Goal: Book appointment/travel/reservation

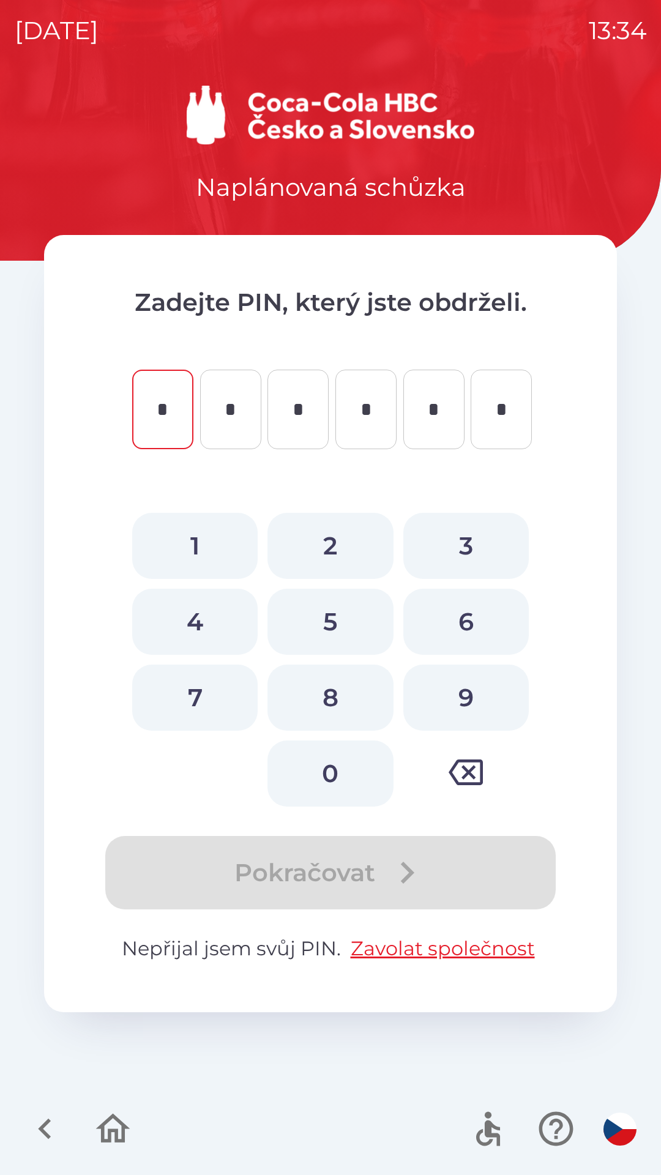
click at [473, 698] on button "9" at bounding box center [466, 698] width 126 height 66
type input "*"
click at [350, 699] on button "8" at bounding box center [331, 698] width 126 height 66
type input "*"
click at [201, 536] on button "1" at bounding box center [195, 546] width 126 height 66
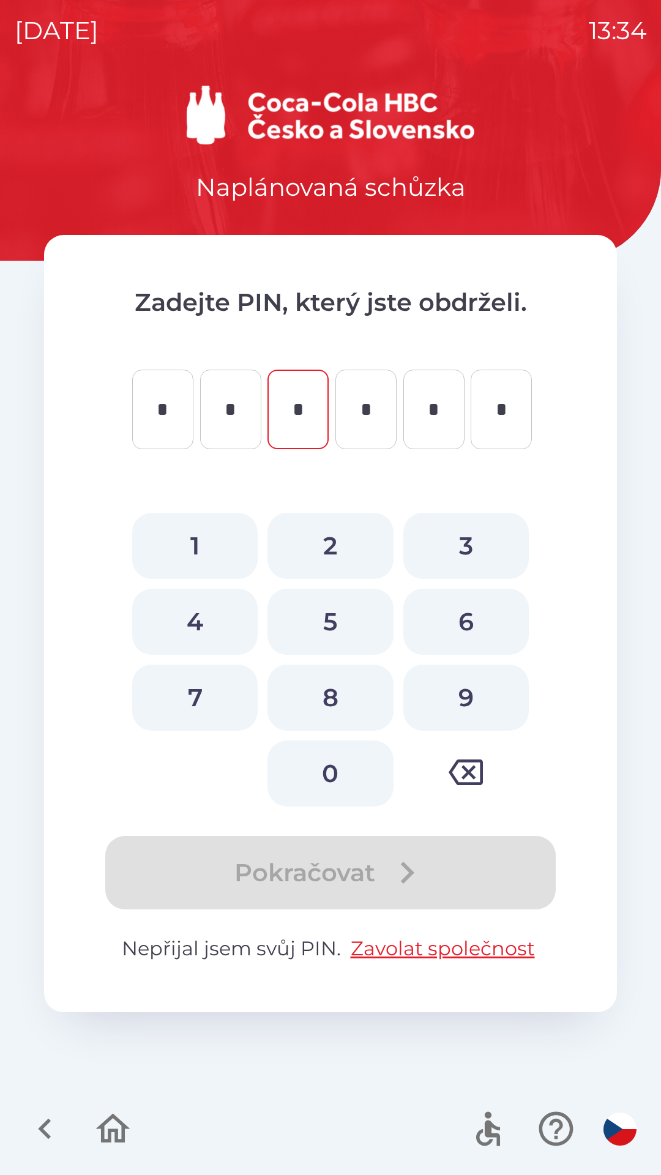
type input "*"
click at [463, 701] on button "9" at bounding box center [466, 698] width 126 height 66
type input "*"
click at [359, 533] on button "2" at bounding box center [331, 546] width 126 height 66
type input "*"
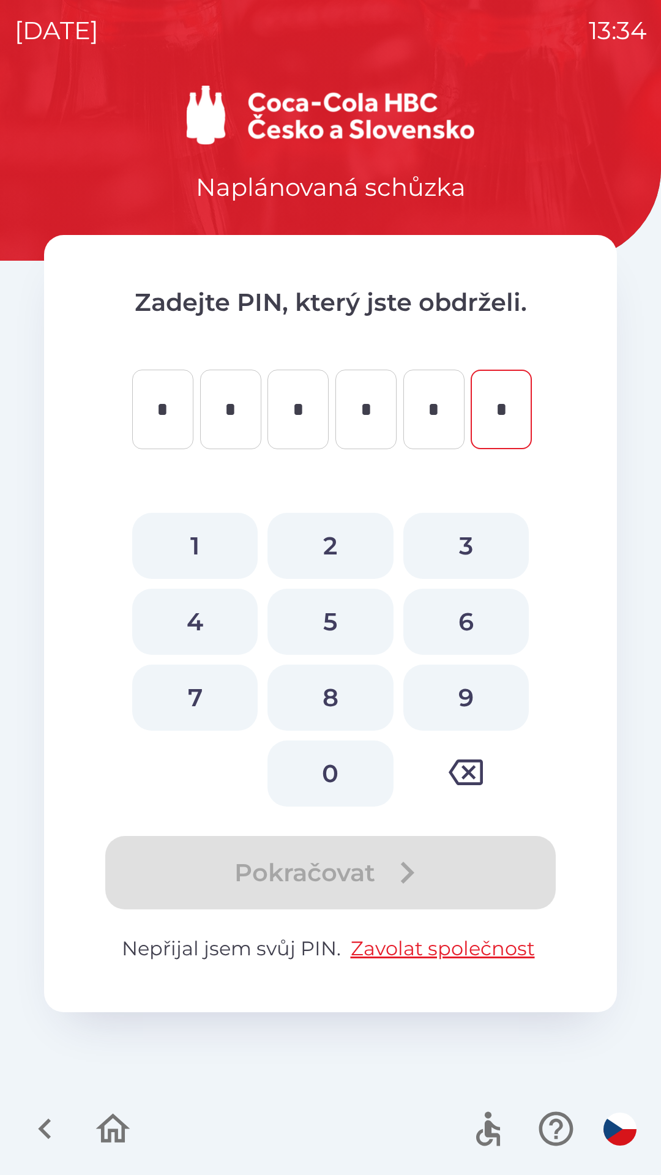
click at [358, 703] on button "8" at bounding box center [331, 698] width 126 height 66
type input "*"
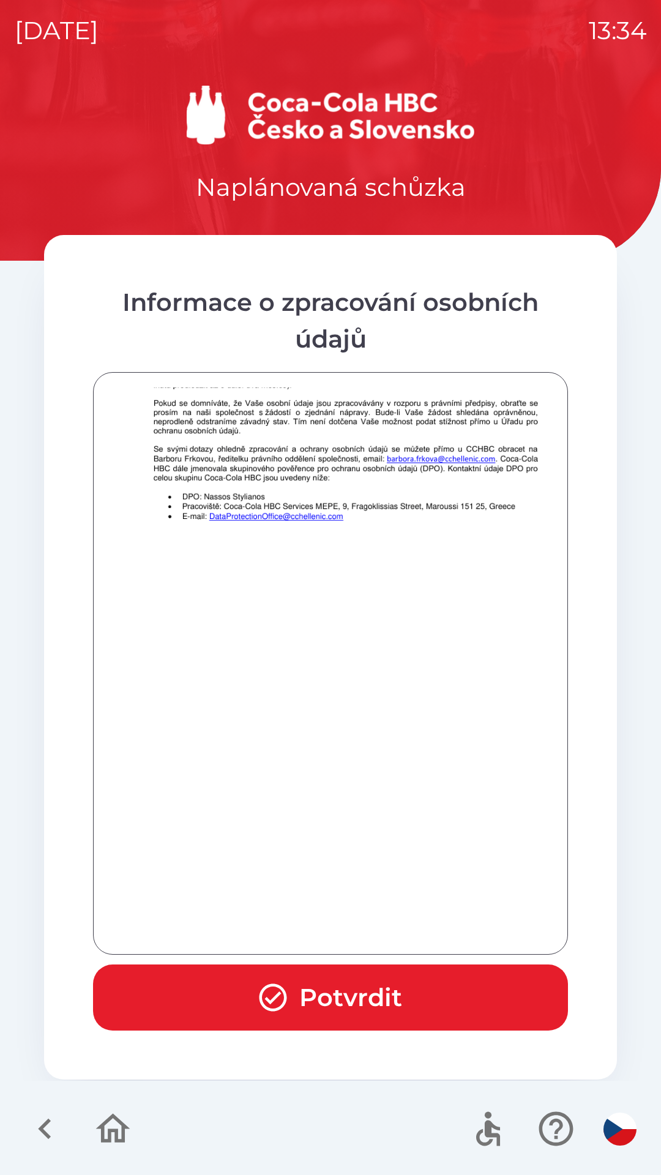
scroll to position [860, 0]
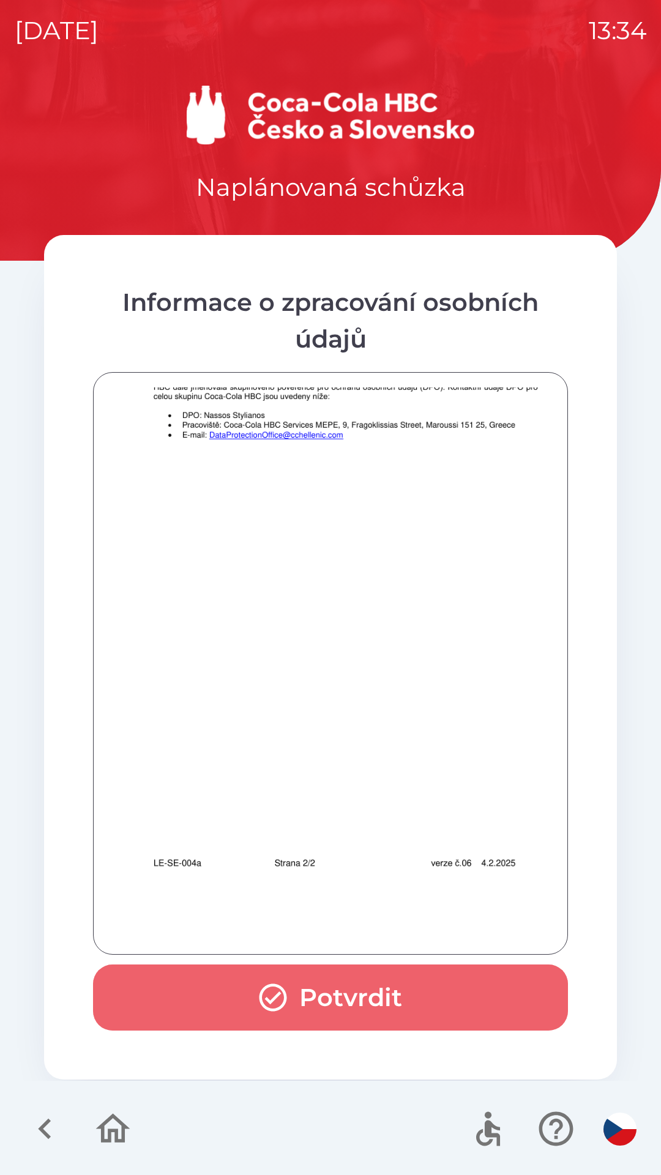
click at [388, 975] on button "Potvrdit" at bounding box center [330, 998] width 475 height 66
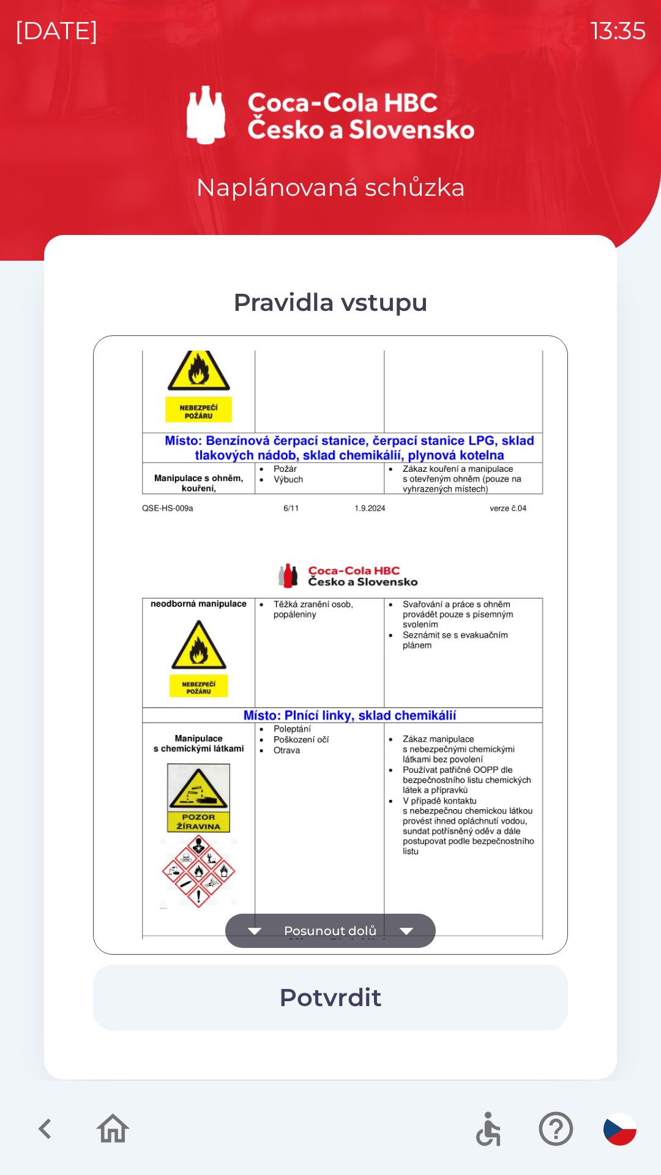
click at [375, 922] on button "Posunout dolů" at bounding box center [330, 931] width 211 height 34
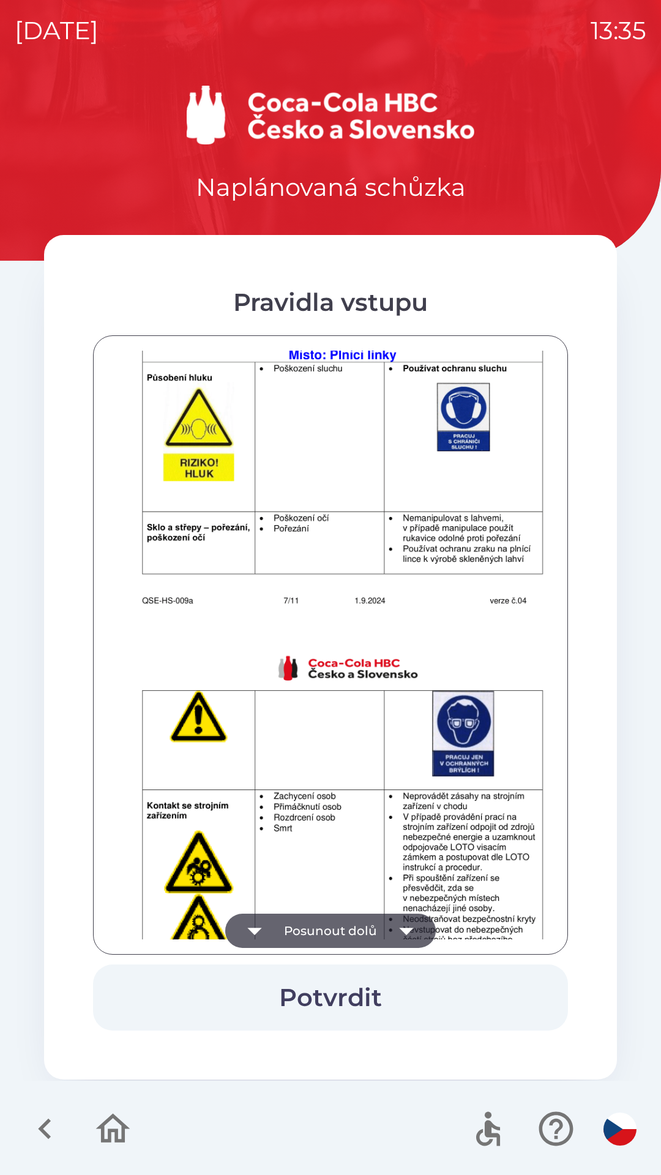
click at [398, 928] on icon "button" at bounding box center [406, 931] width 34 height 34
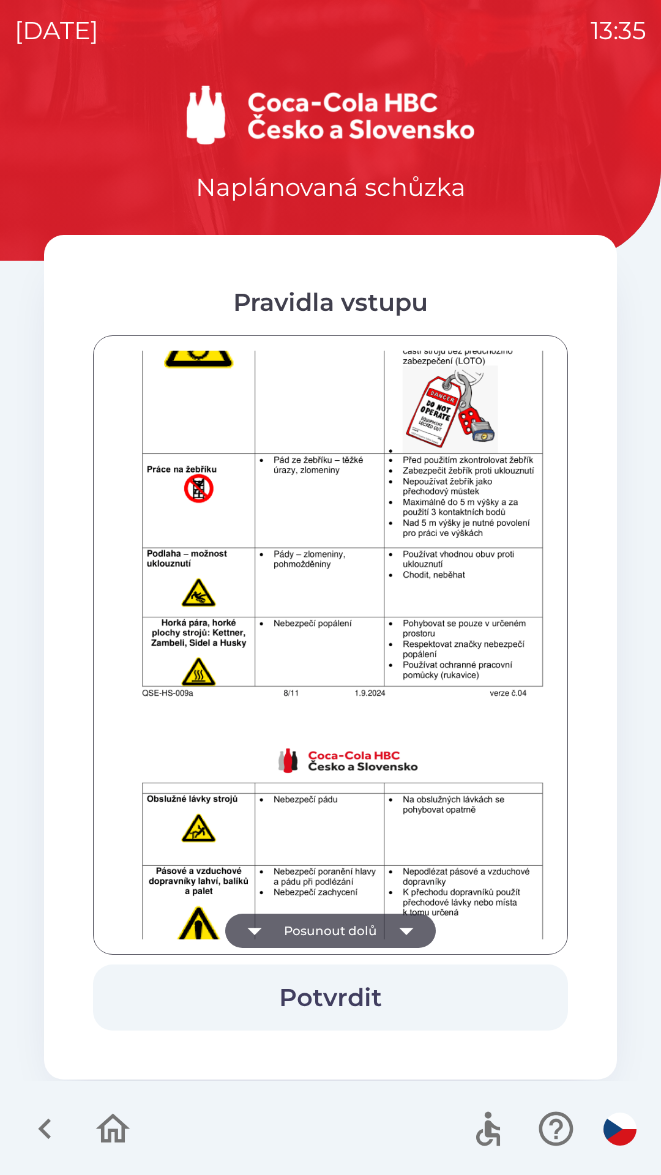
click at [406, 932] on icon "button" at bounding box center [406, 931] width 14 height 7
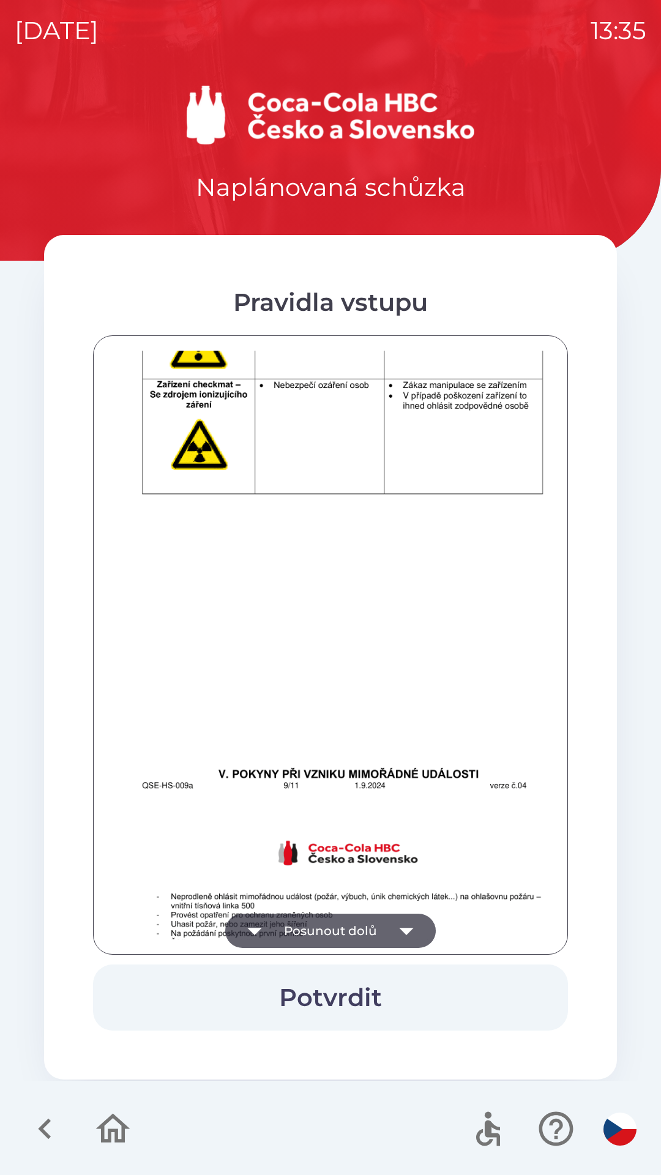
click at [405, 936] on icon "button" at bounding box center [406, 931] width 34 height 34
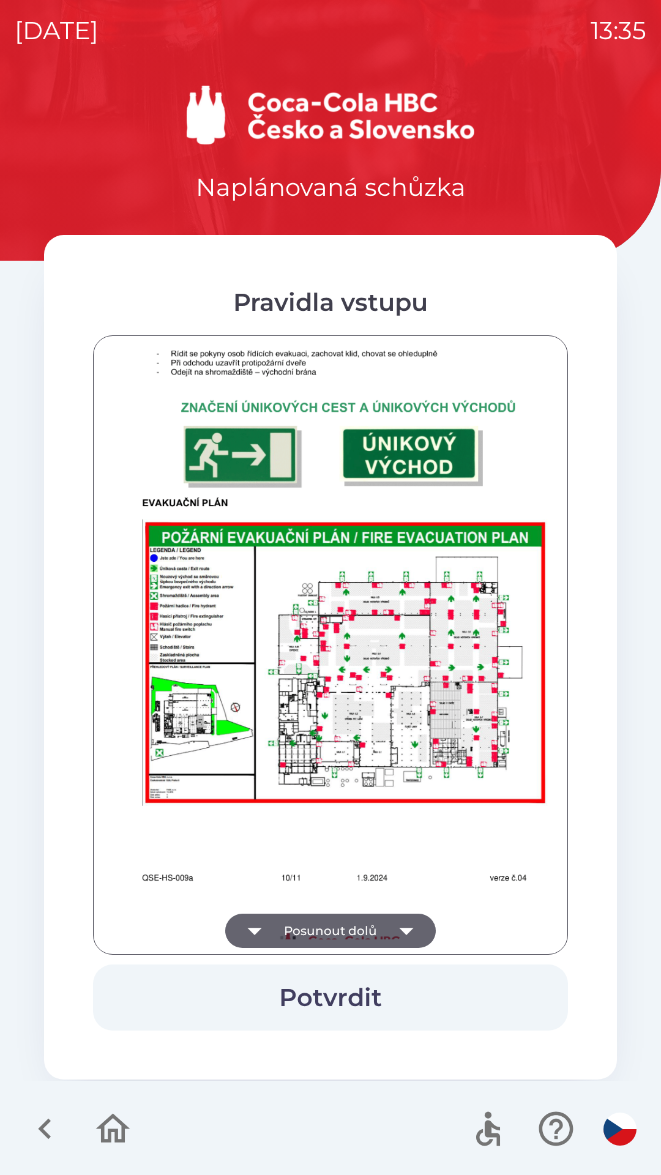
click at [400, 934] on icon "button" at bounding box center [406, 931] width 34 height 34
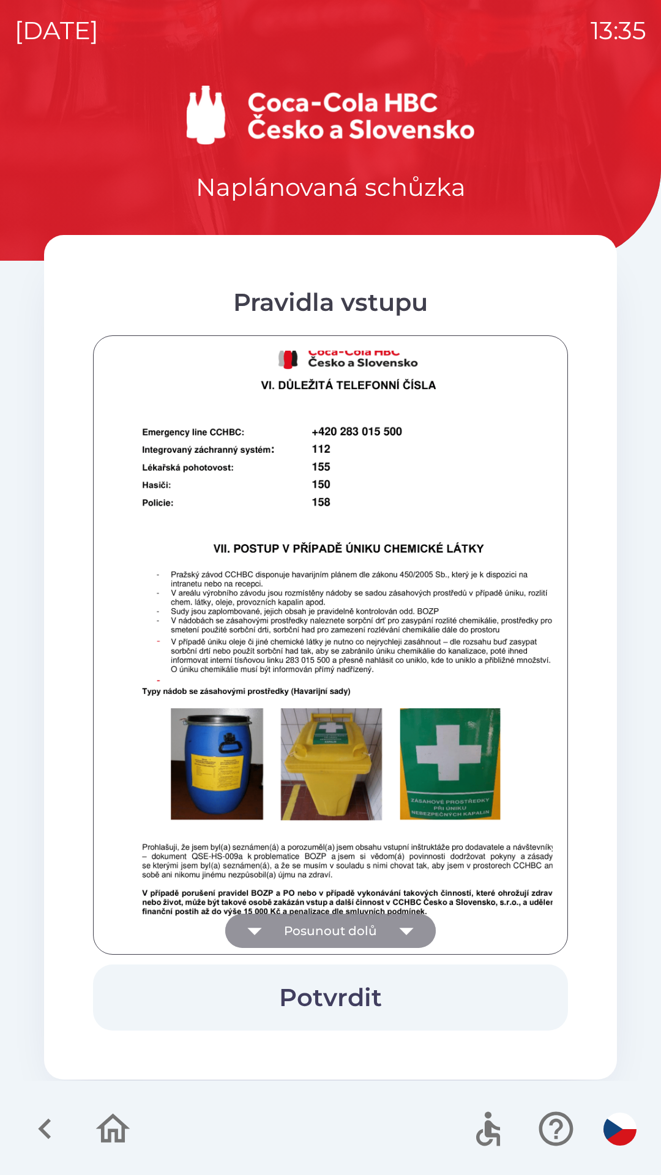
click at [398, 923] on icon "button" at bounding box center [406, 931] width 34 height 34
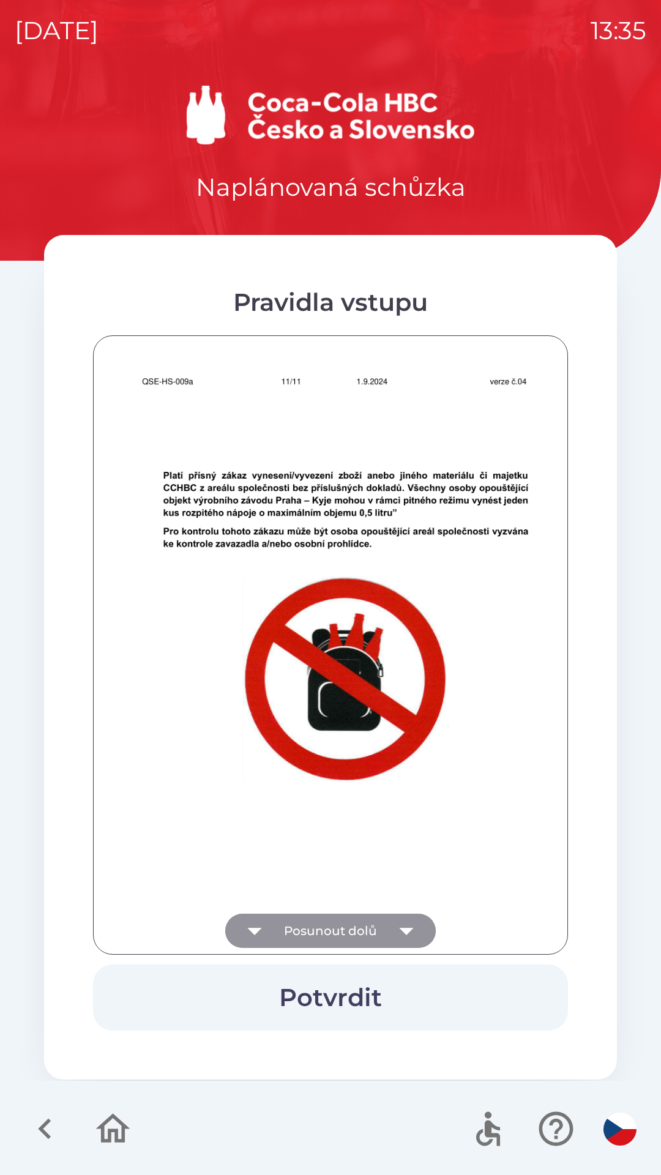
click at [401, 928] on icon "button" at bounding box center [406, 931] width 34 height 34
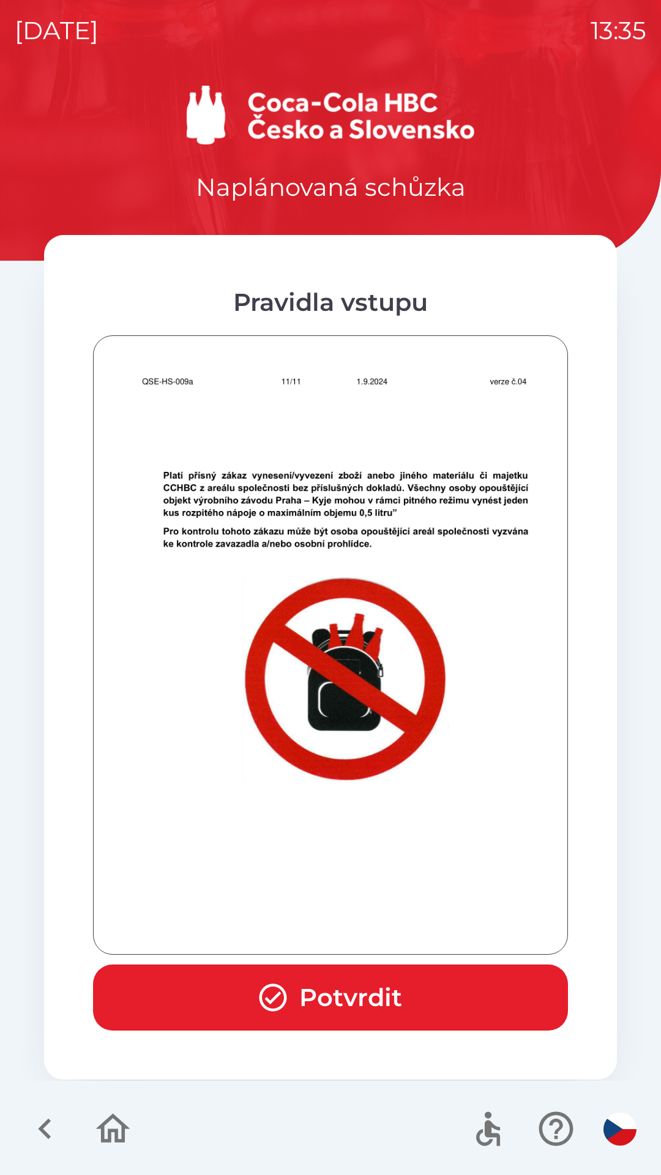
scroll to position [7580, 0]
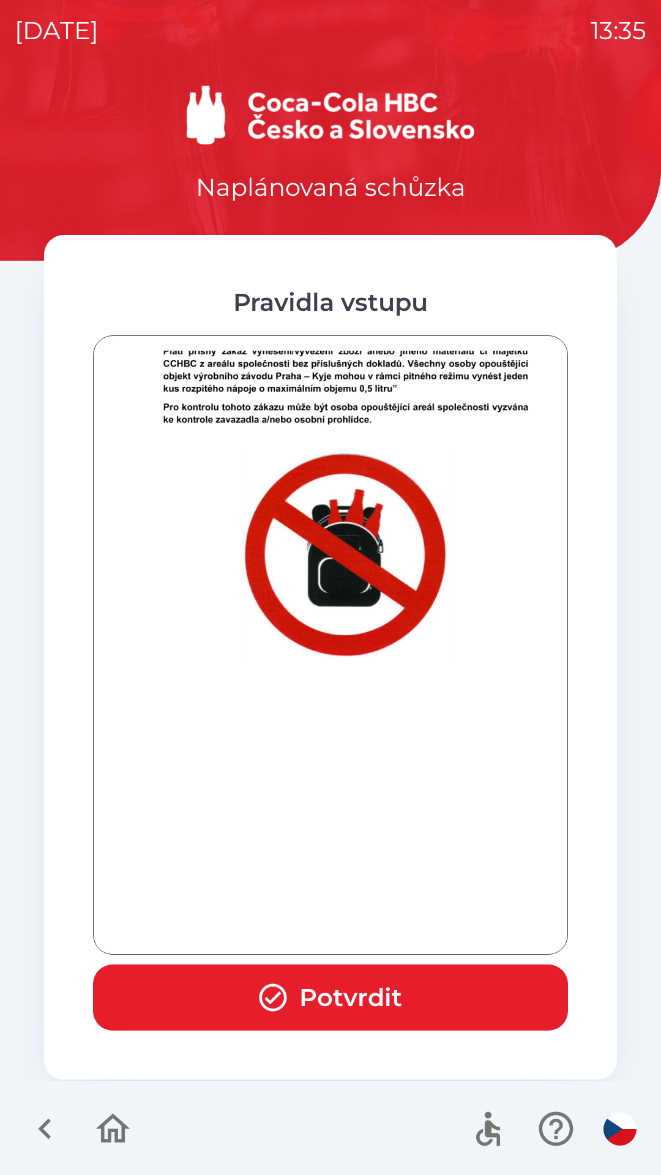
click at [407, 928] on div at bounding box center [330, 645] width 444 height 589
click at [419, 998] on button "Potvrdit" at bounding box center [330, 998] width 475 height 66
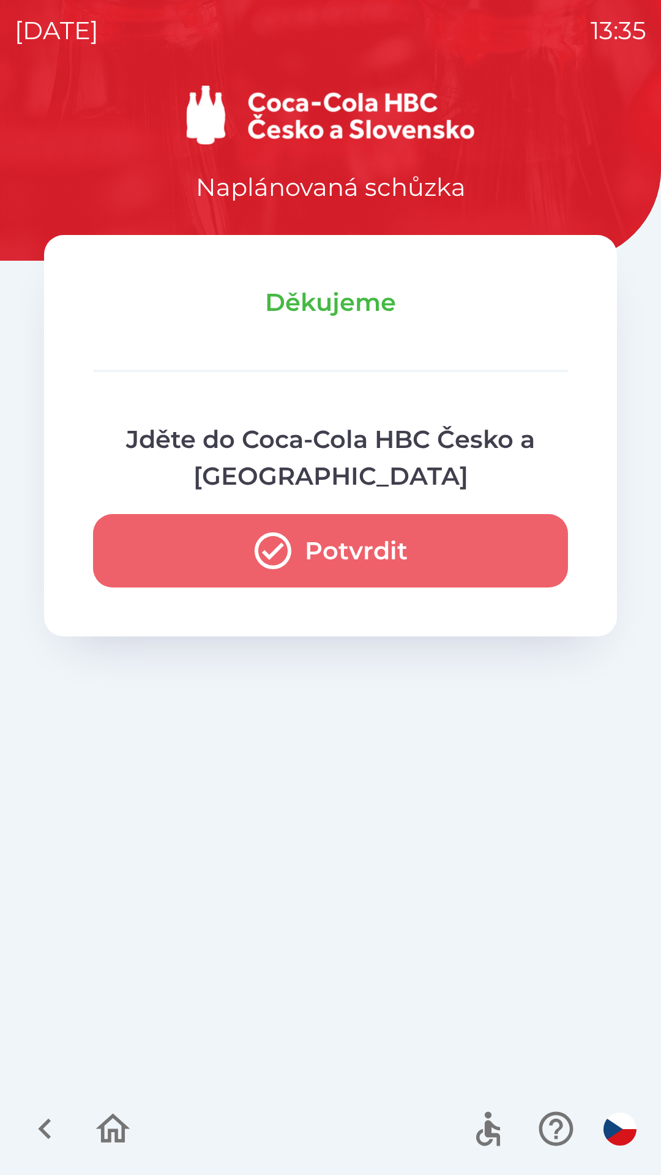
click at [481, 547] on button "Potvrdit" at bounding box center [330, 550] width 475 height 73
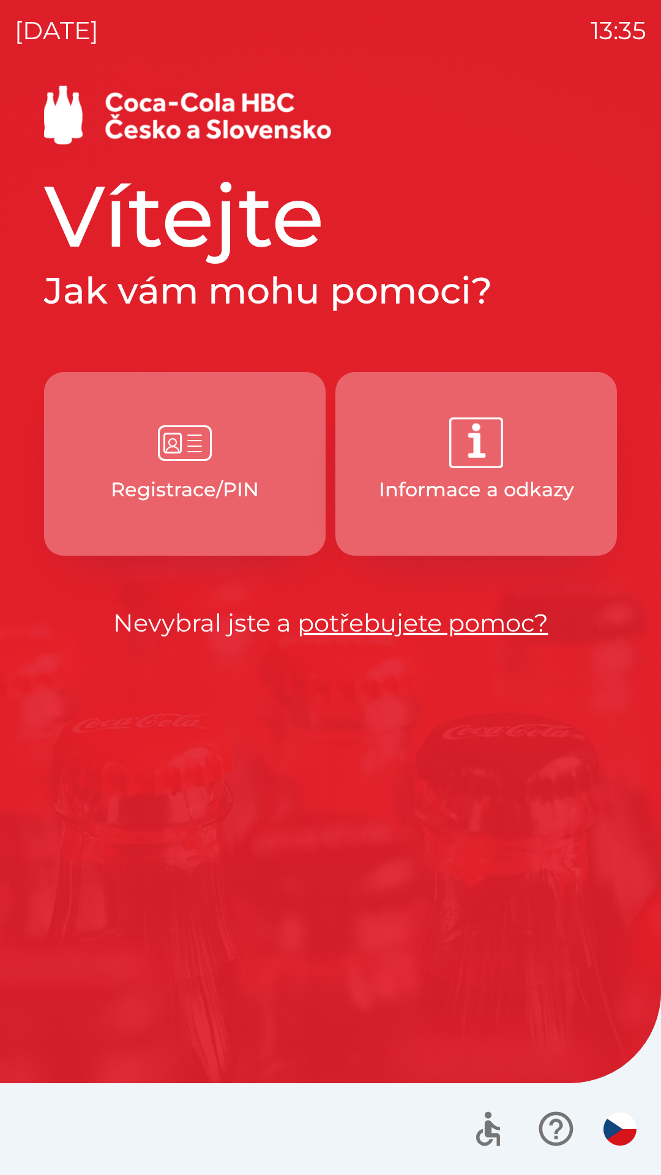
click at [271, 500] on button "Registrace/PIN" at bounding box center [185, 464] width 282 height 184
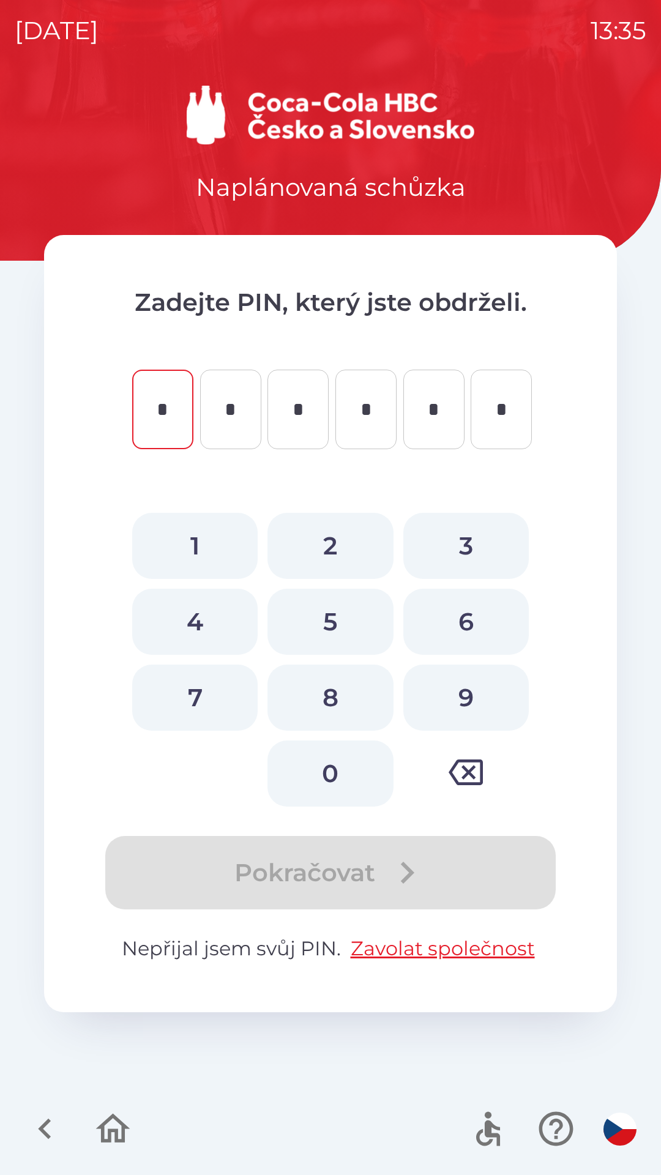
click at [206, 555] on button "1" at bounding box center [195, 546] width 126 height 66
type input "*"
click at [206, 625] on button "4" at bounding box center [195, 622] width 126 height 66
type input "*"
click at [335, 708] on button "8" at bounding box center [331, 698] width 126 height 66
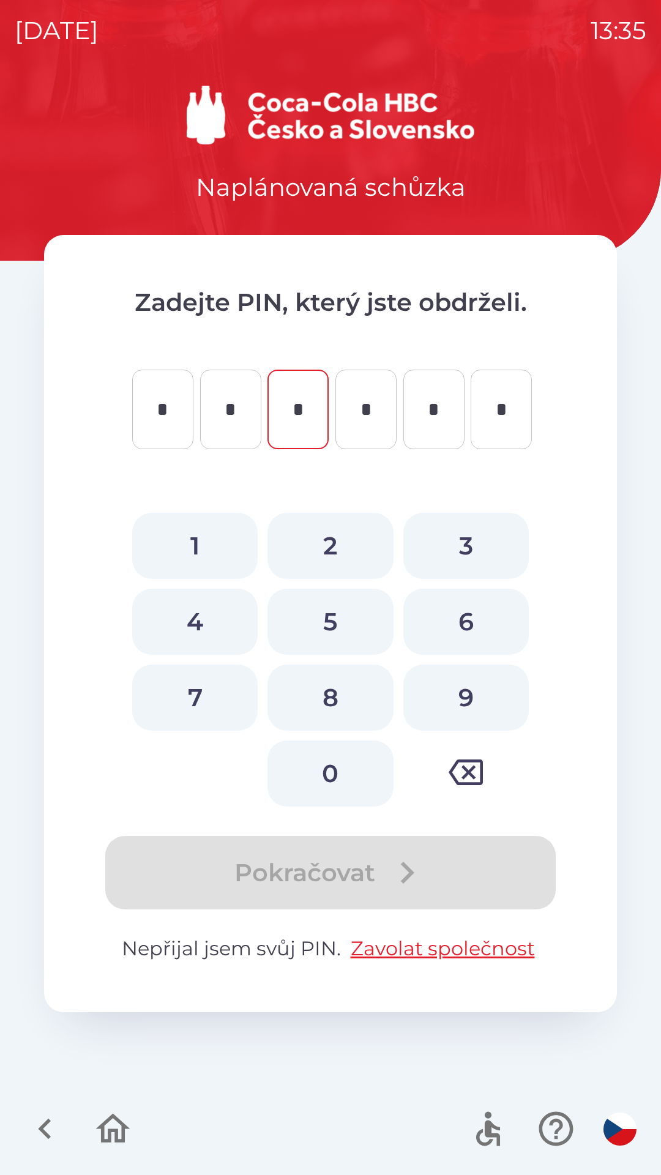
type input "*"
click at [326, 626] on button "5" at bounding box center [331, 622] width 126 height 66
type input "*"
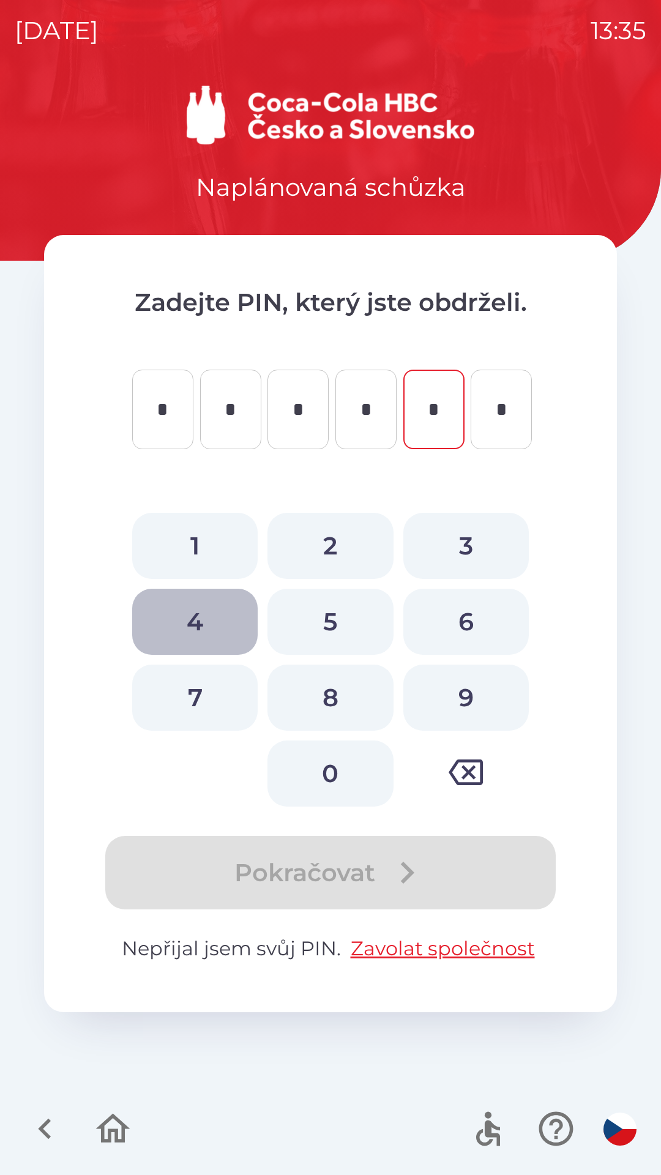
click at [220, 626] on button "4" at bounding box center [195, 622] width 126 height 66
type input "*"
click at [302, 625] on button "5" at bounding box center [331, 622] width 126 height 66
type input "*"
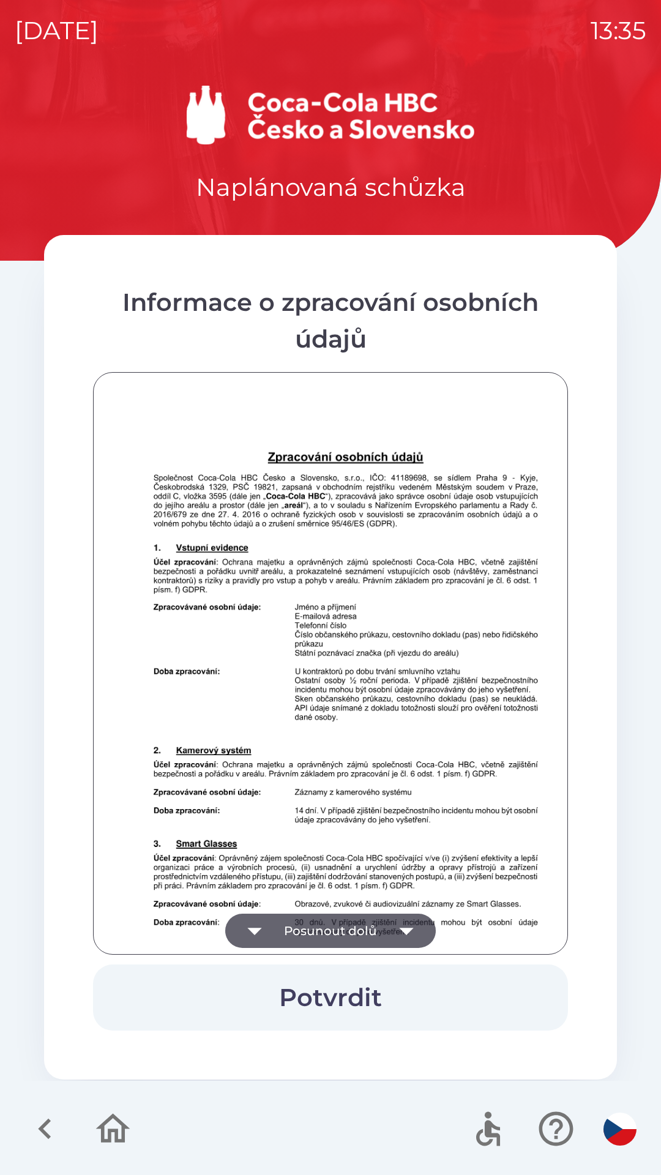
click at [360, 986] on button "Potvrdit" at bounding box center [330, 998] width 475 height 66
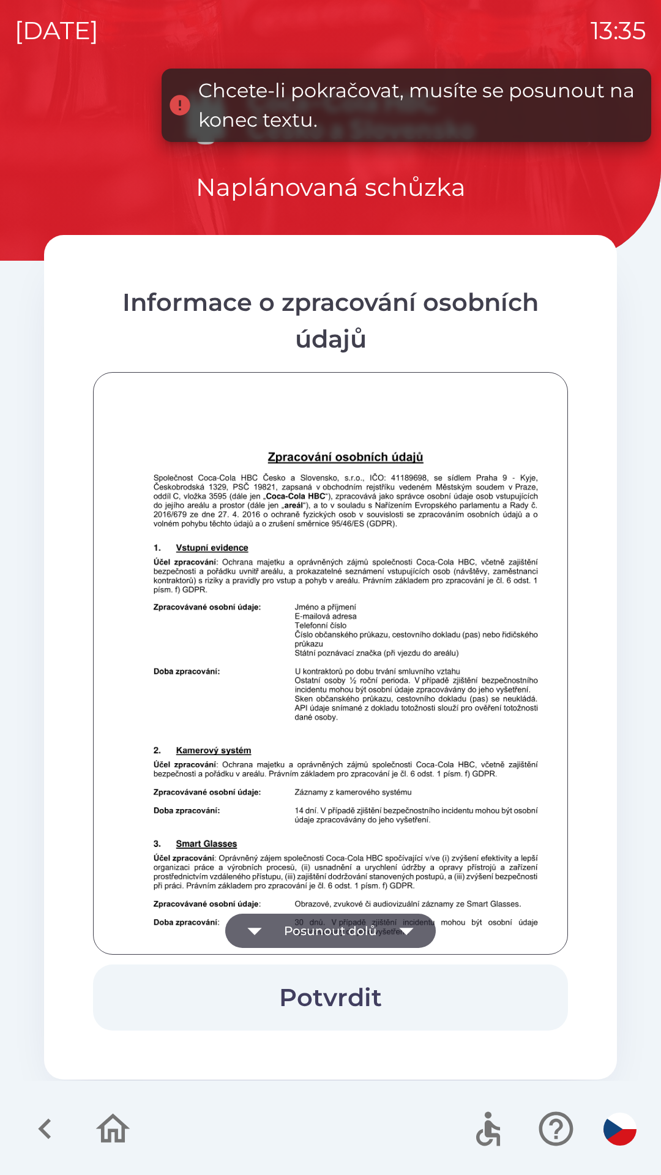
click at [397, 929] on icon "button" at bounding box center [406, 931] width 34 height 34
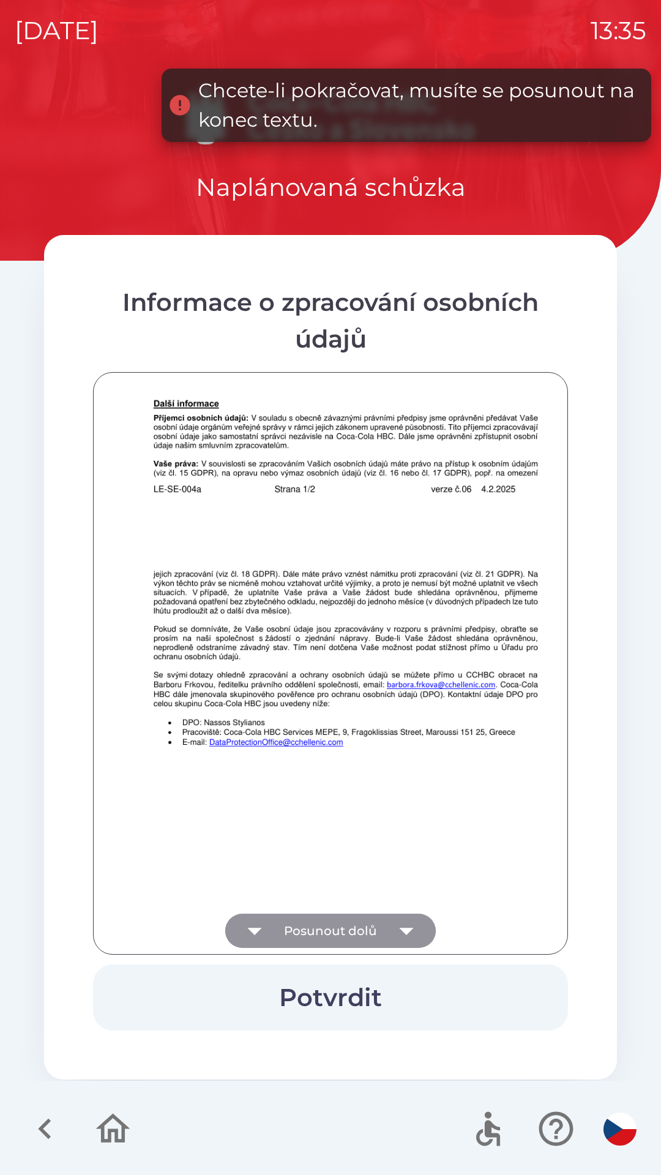
click at [407, 925] on icon "button" at bounding box center [406, 931] width 34 height 34
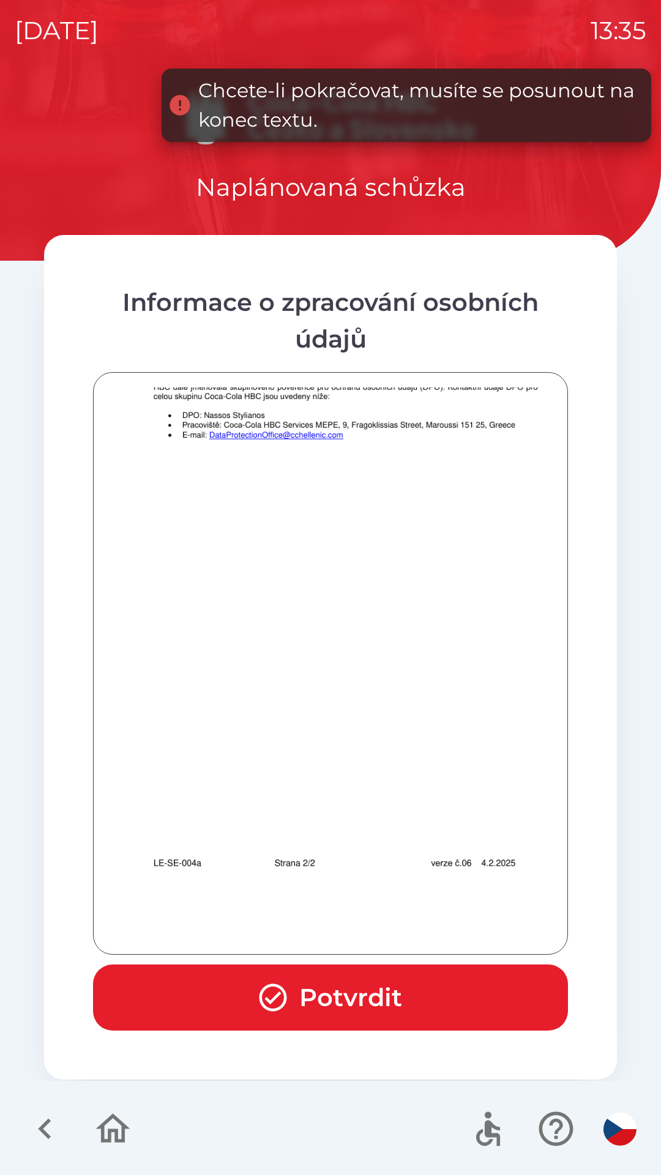
click at [408, 986] on button "Potvrdit" at bounding box center [330, 998] width 475 height 66
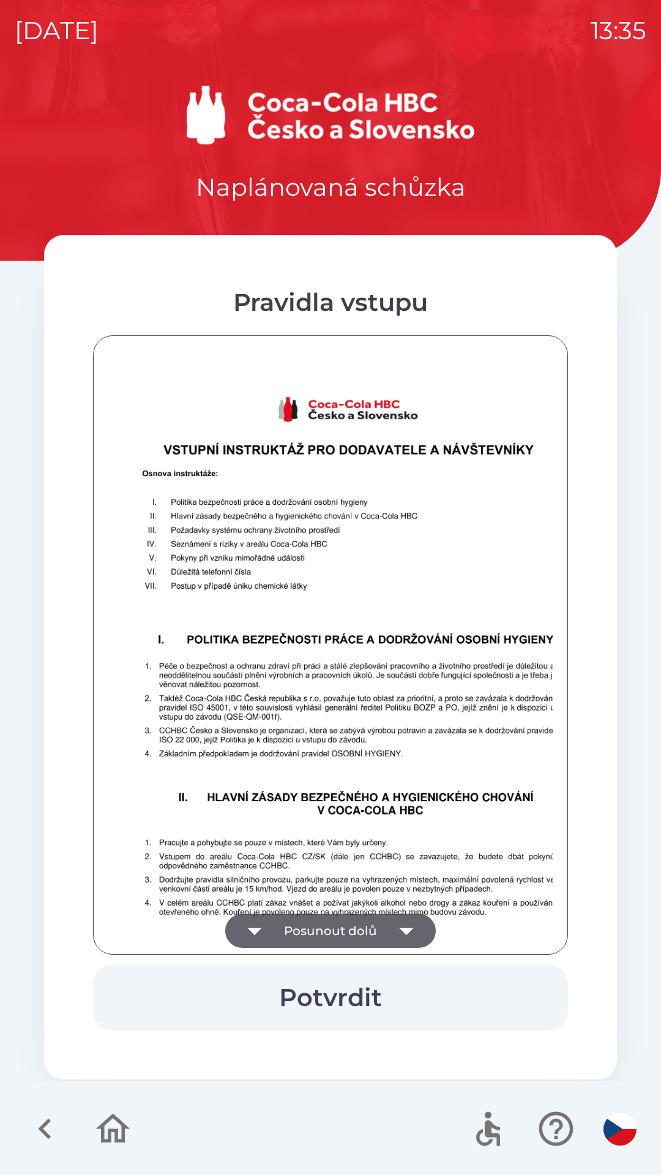
click at [381, 925] on button "Posunout dolů" at bounding box center [330, 931] width 211 height 34
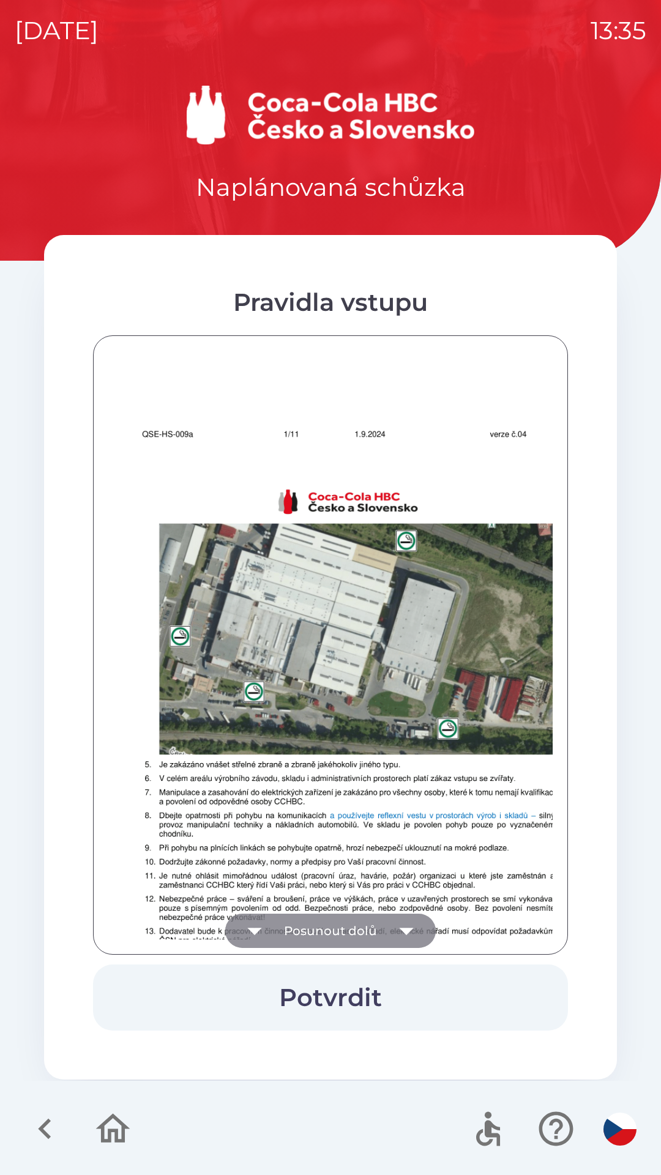
click at [386, 921] on button "Posunout dolů" at bounding box center [330, 931] width 211 height 34
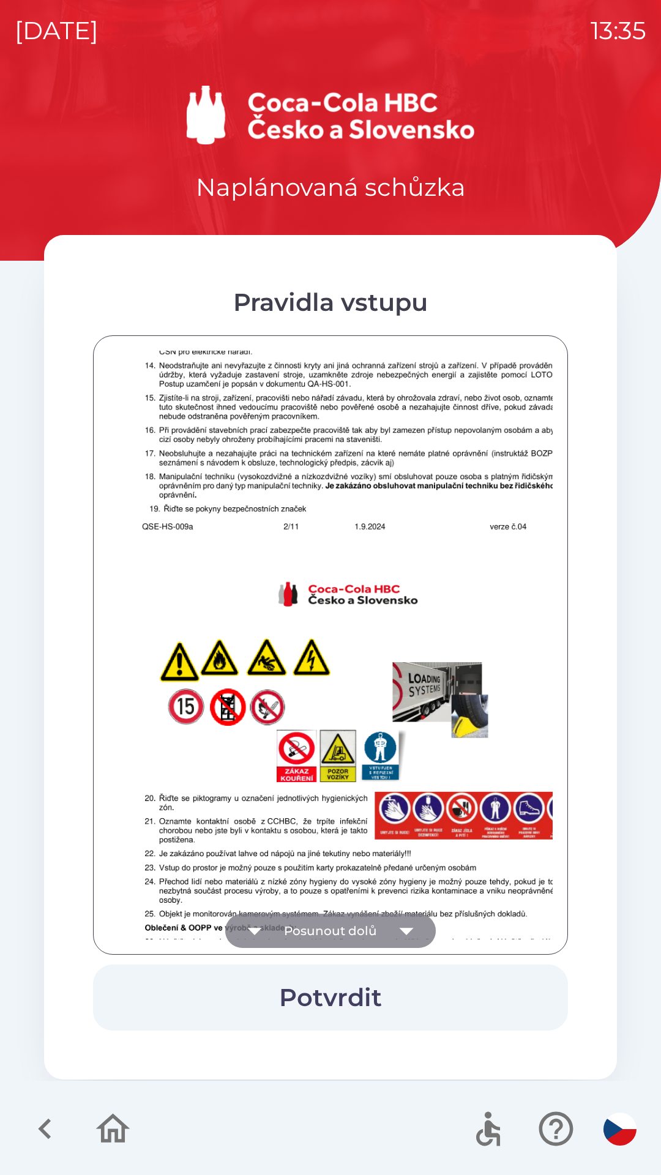
click at [386, 924] on button "Posunout dolů" at bounding box center [330, 931] width 211 height 34
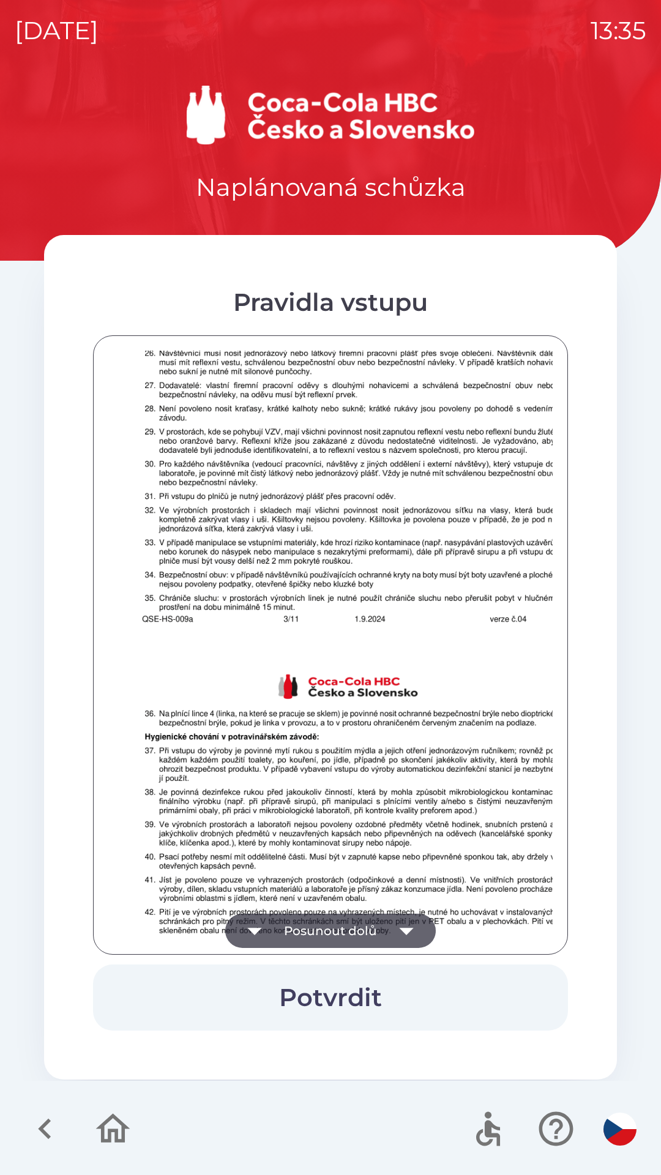
click at [394, 923] on icon "button" at bounding box center [406, 931] width 34 height 34
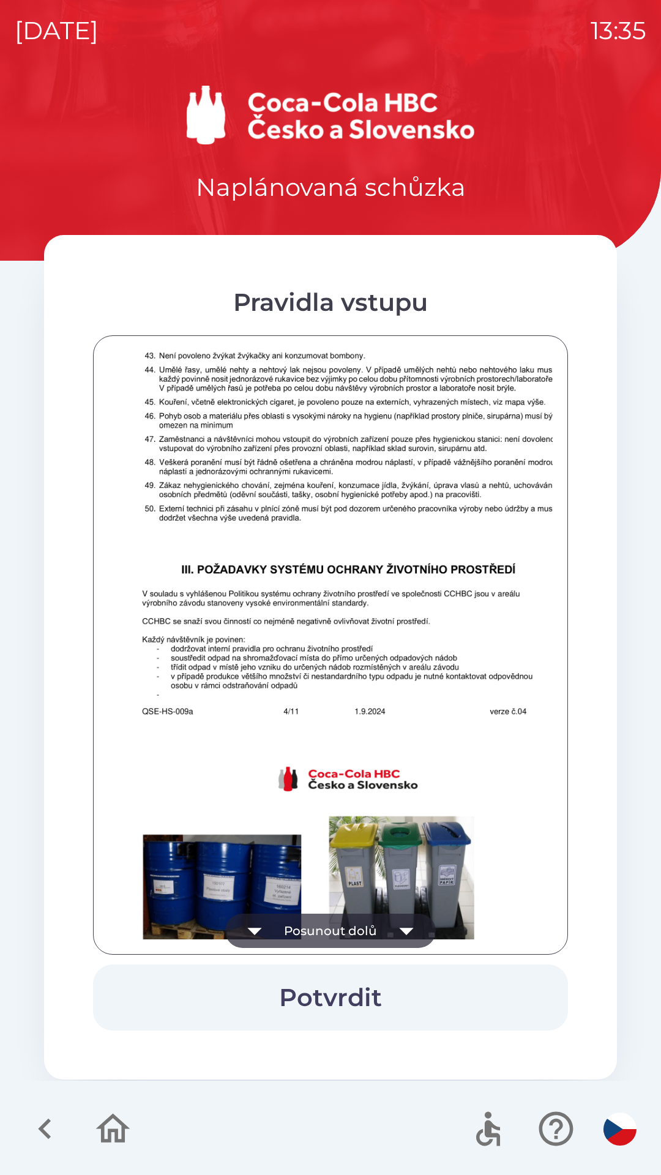
click at [397, 926] on icon "button" at bounding box center [406, 931] width 34 height 34
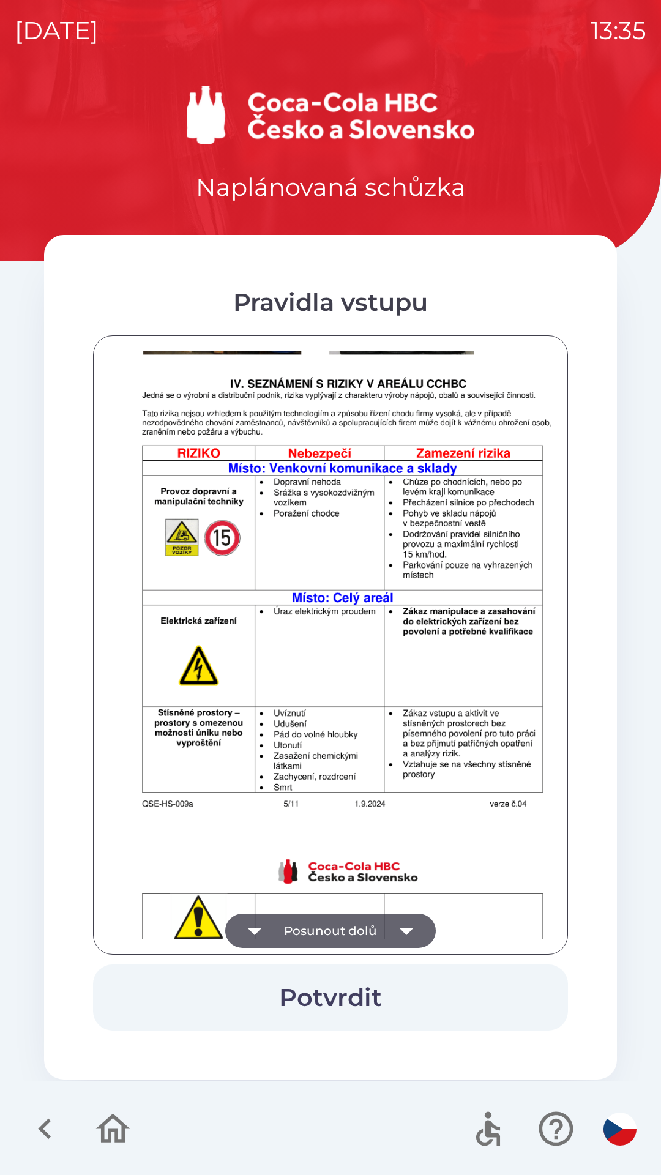
click at [399, 926] on icon "button" at bounding box center [406, 931] width 34 height 34
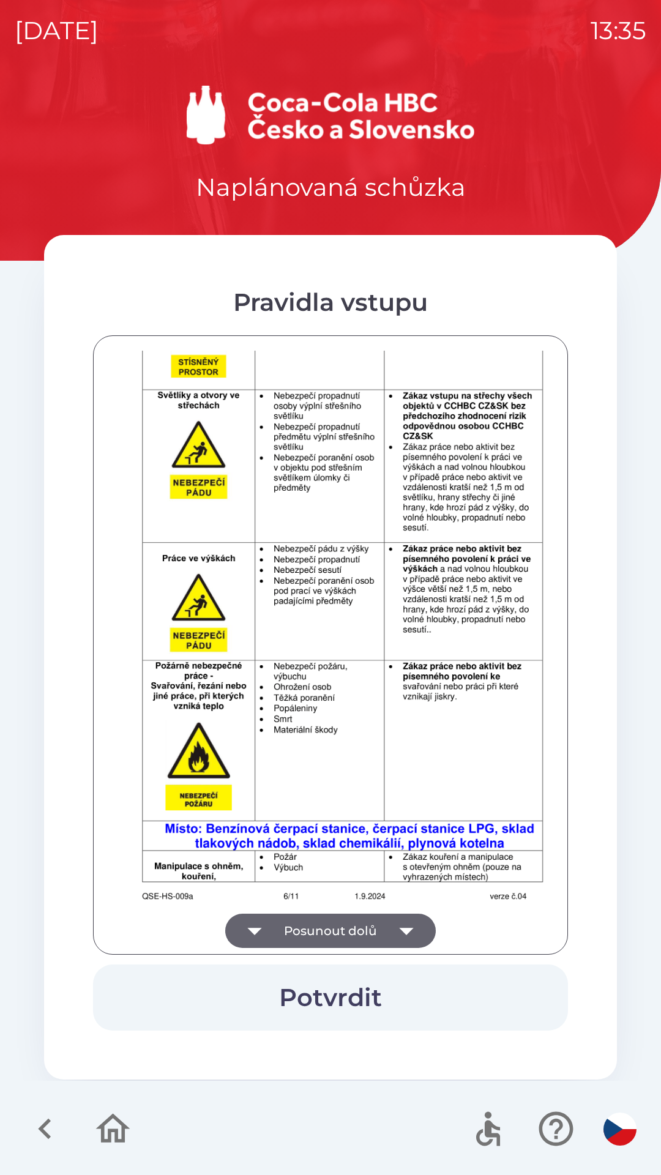
click at [398, 933] on icon "button" at bounding box center [406, 931] width 34 height 34
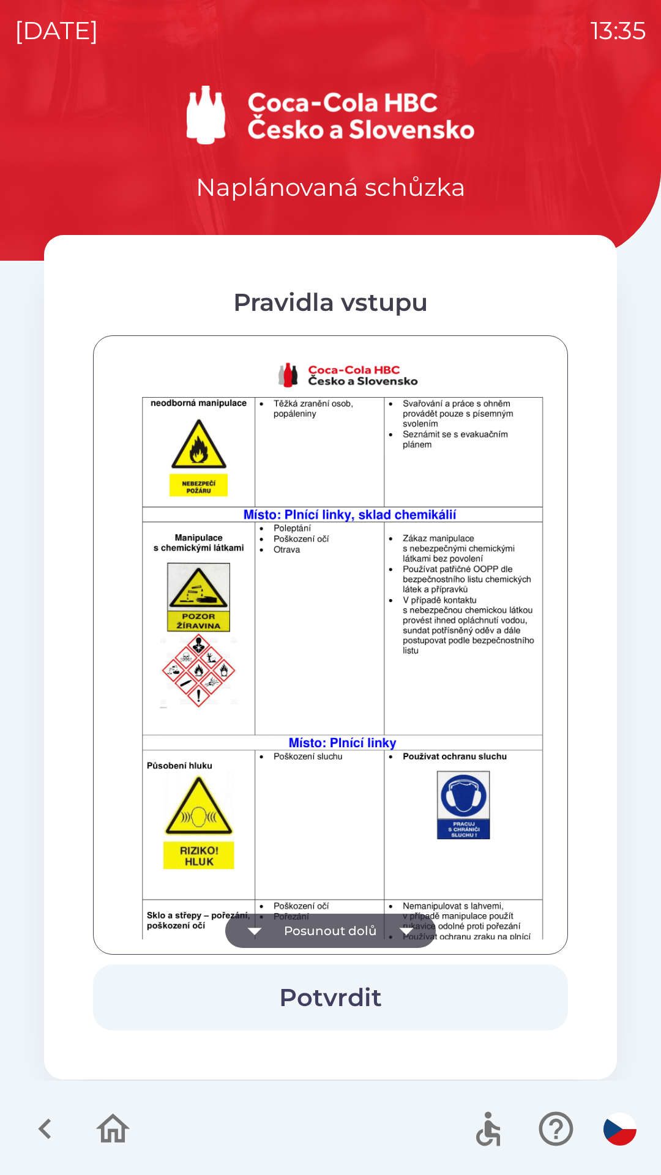
click at [397, 936] on icon "button" at bounding box center [406, 931] width 34 height 34
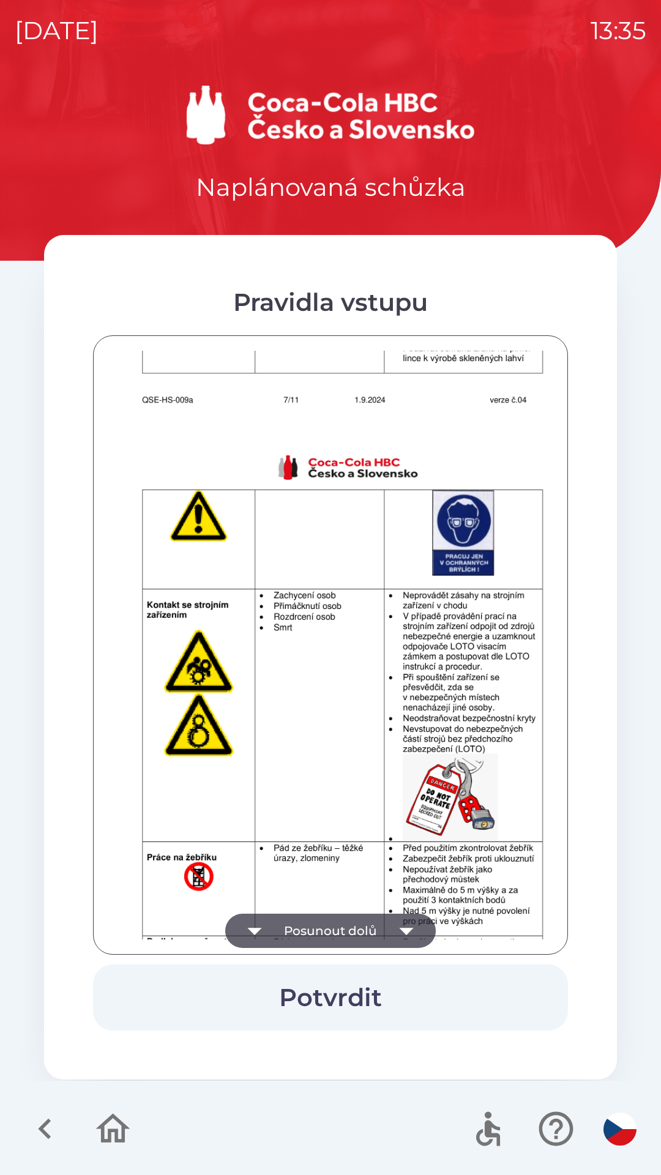
click at [398, 926] on icon "button" at bounding box center [406, 931] width 34 height 34
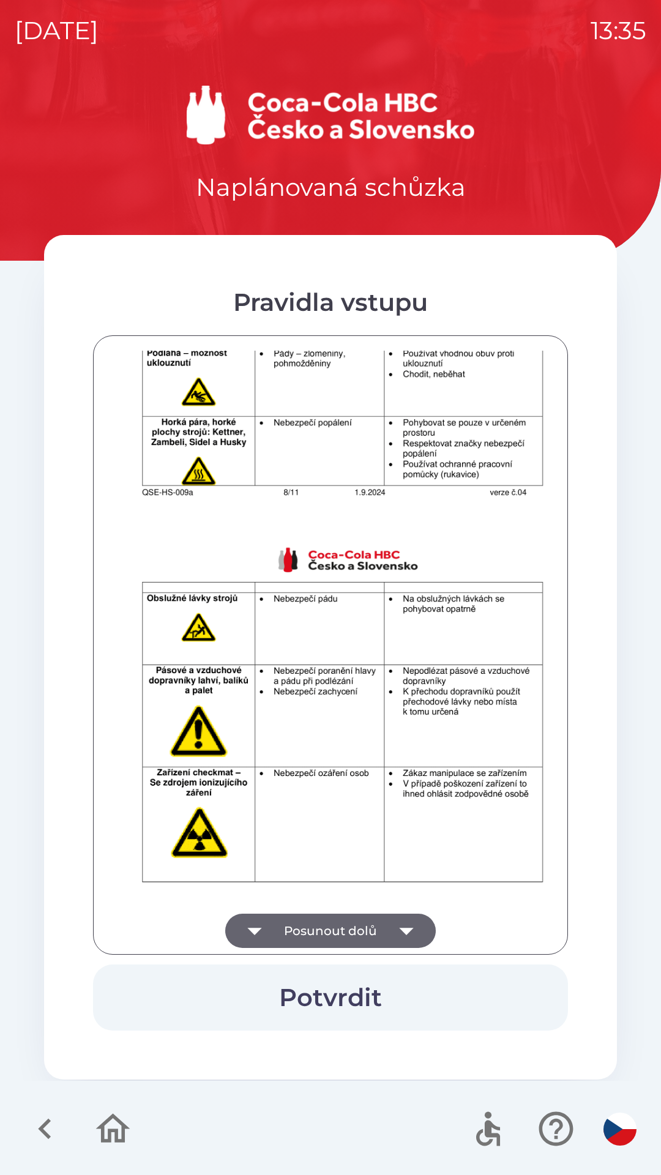
click at [399, 926] on icon "button" at bounding box center [406, 931] width 34 height 34
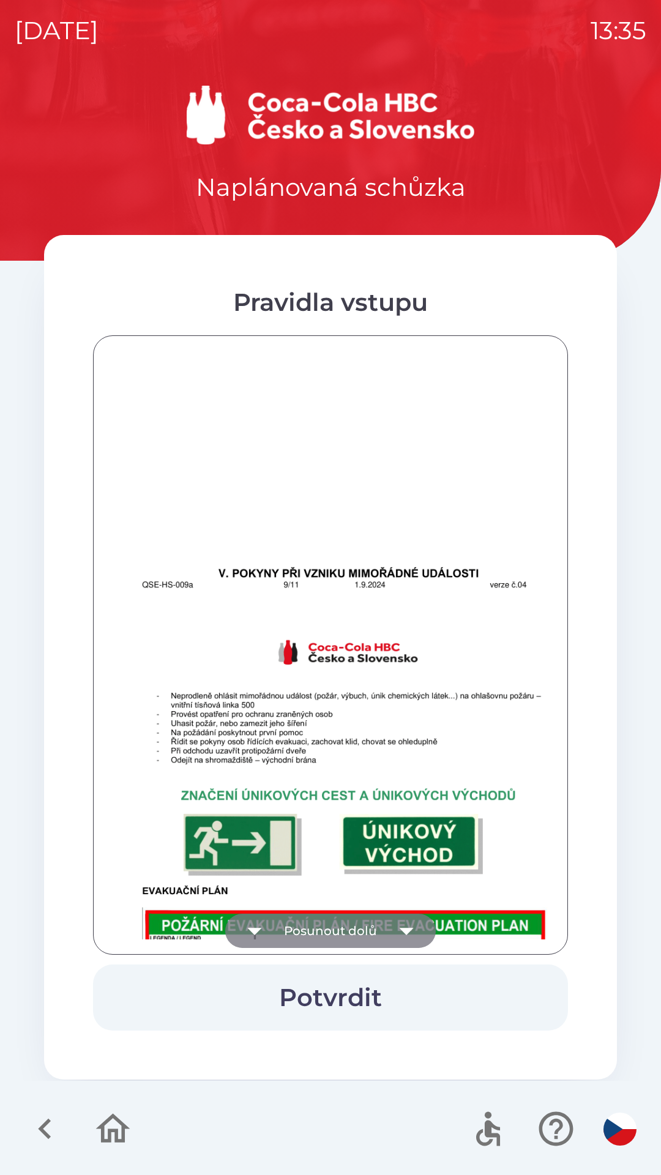
click at [398, 929] on icon "button" at bounding box center [406, 931] width 34 height 34
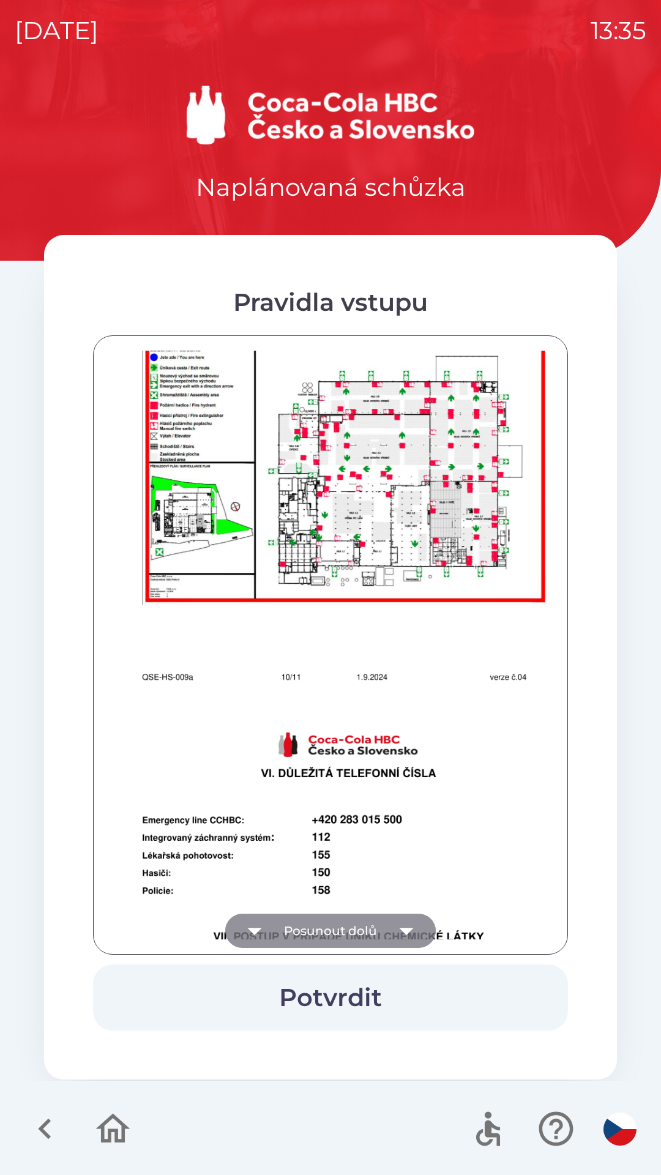
click at [397, 936] on icon "button" at bounding box center [406, 931] width 34 height 34
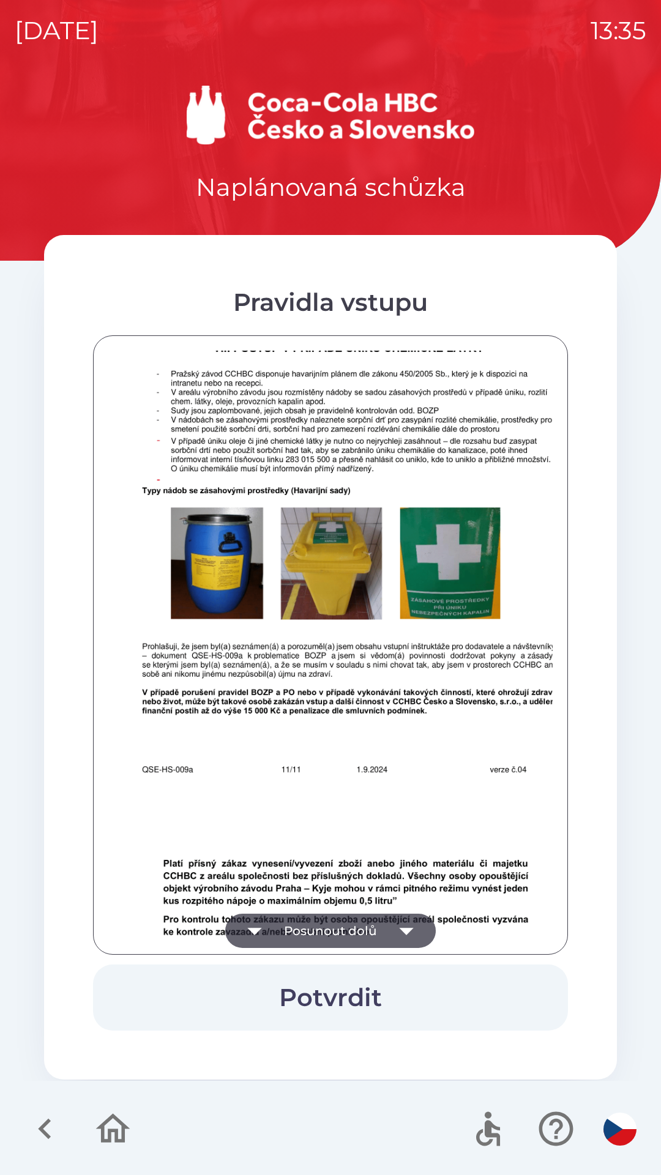
click at [400, 937] on icon "button" at bounding box center [406, 931] width 34 height 34
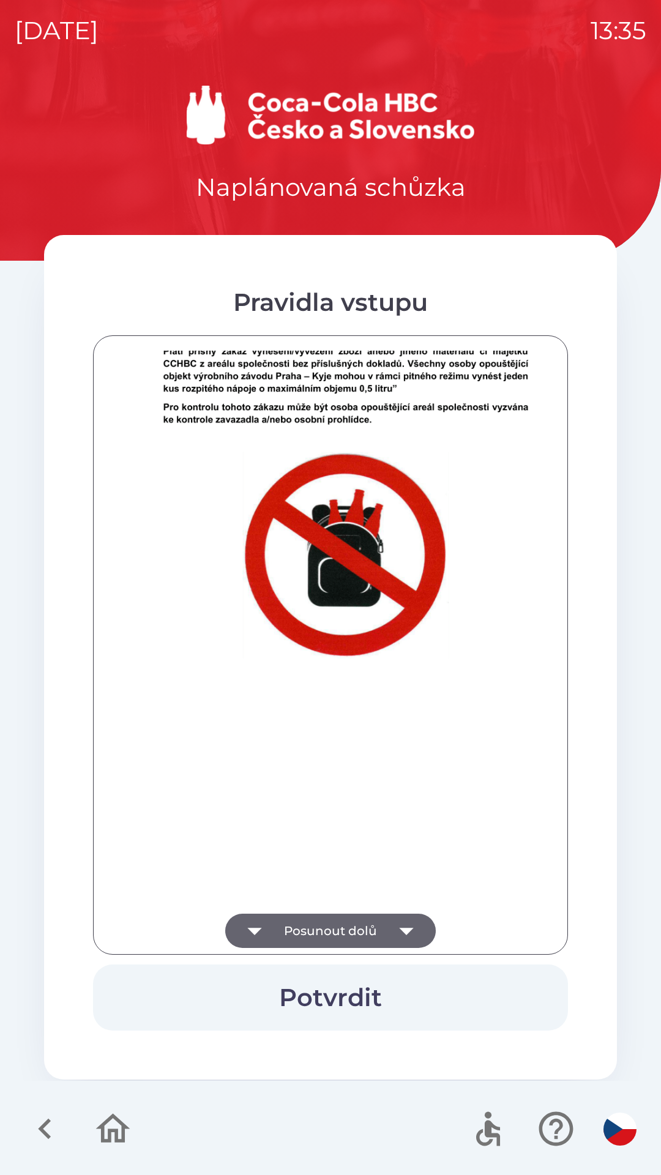
click at [401, 934] on div at bounding box center [330, 645] width 444 height 589
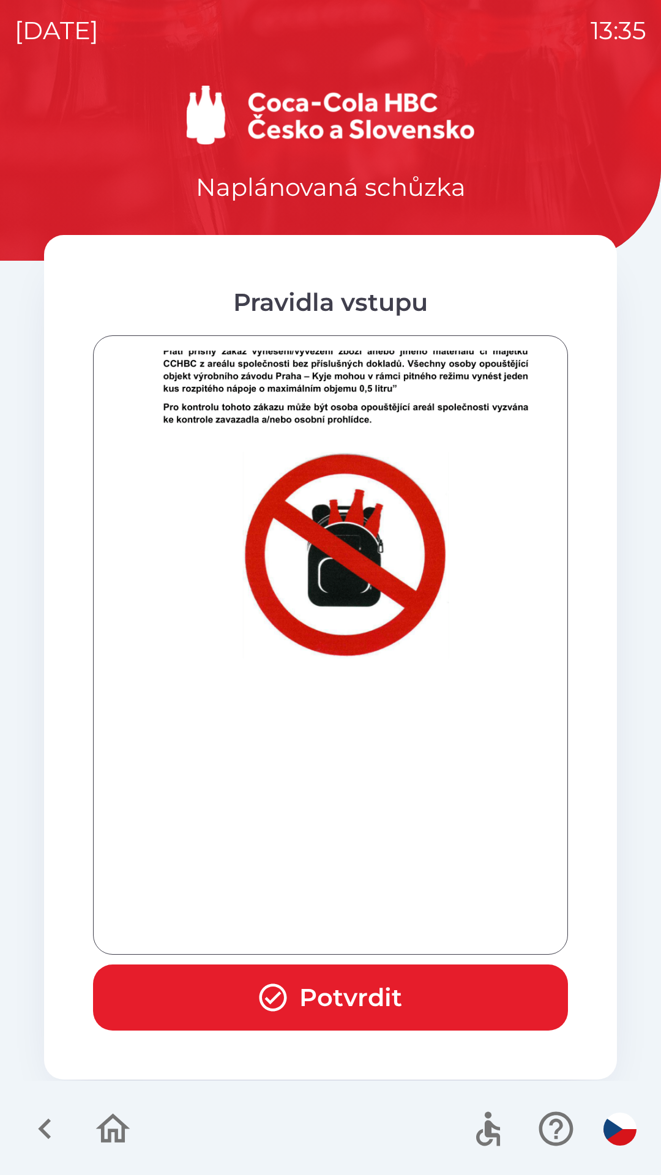
click at [400, 928] on div at bounding box center [330, 645] width 444 height 589
click at [406, 999] on button "Potvrdit" at bounding box center [330, 998] width 475 height 66
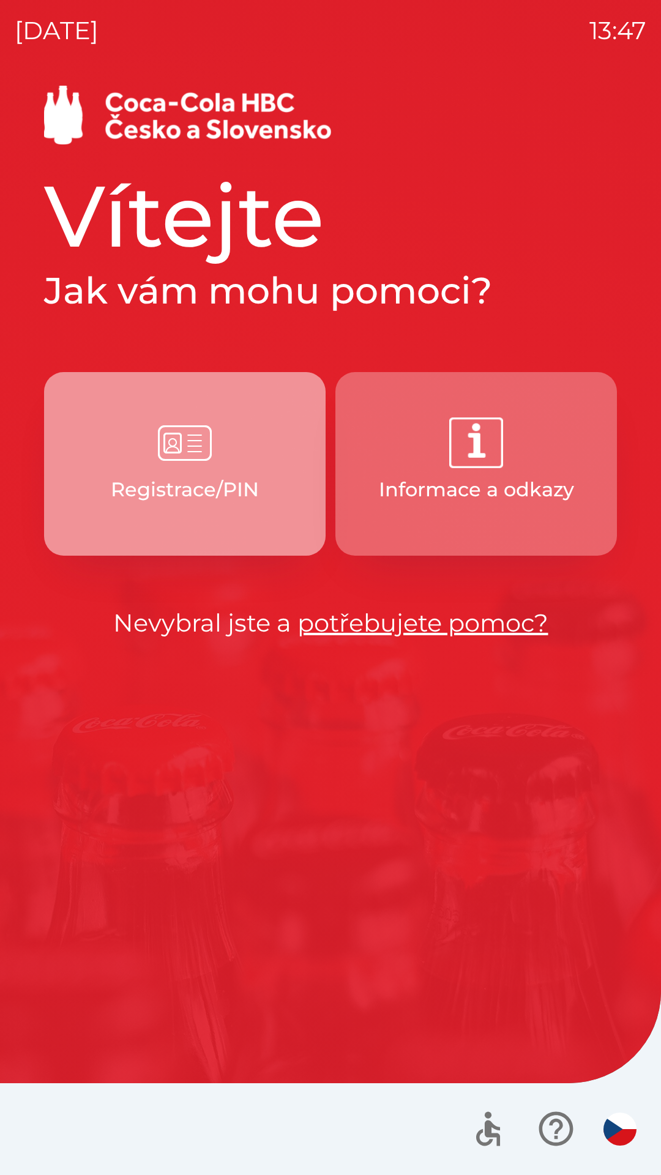
click at [201, 476] on p "Registrace/PIN" at bounding box center [185, 489] width 148 height 29
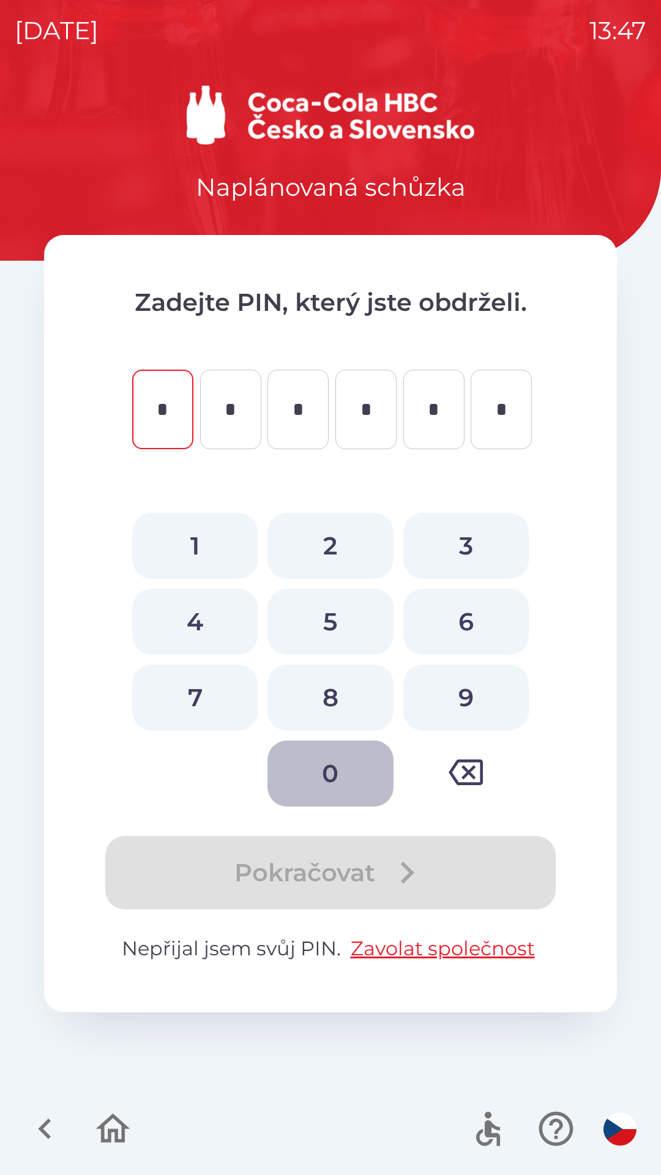
click at [334, 761] on button "0" at bounding box center [331, 774] width 126 height 66
type input "*"
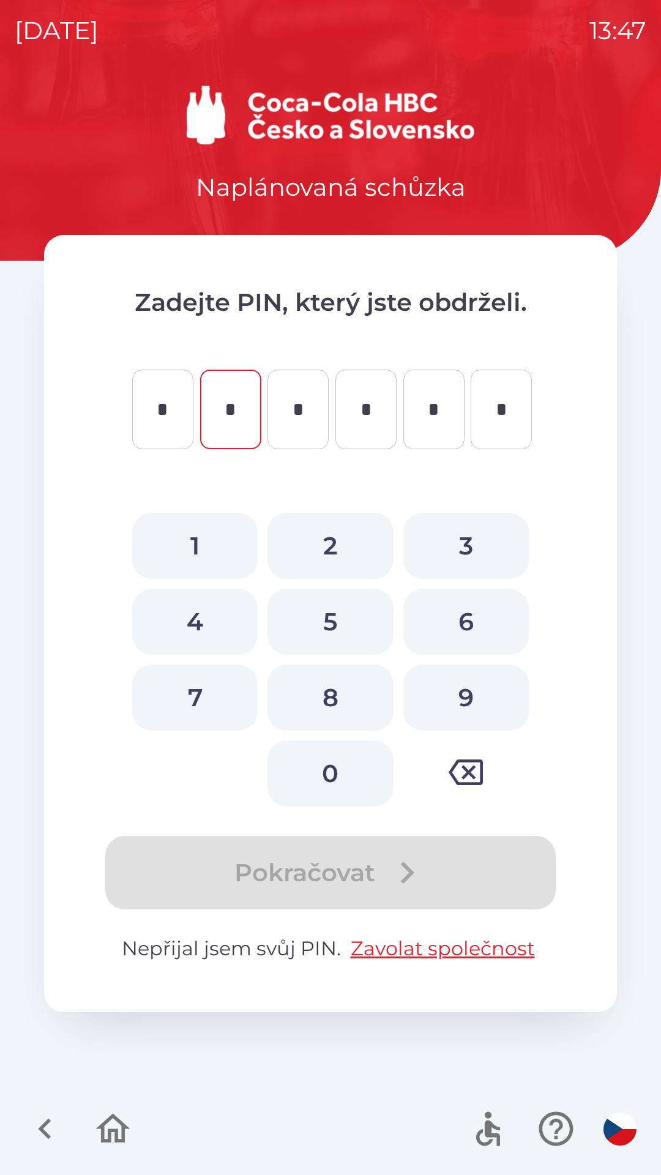
click at [202, 703] on button "7" at bounding box center [195, 698] width 126 height 66
type input "*"
click at [475, 541] on button "3" at bounding box center [466, 546] width 126 height 66
type input "*"
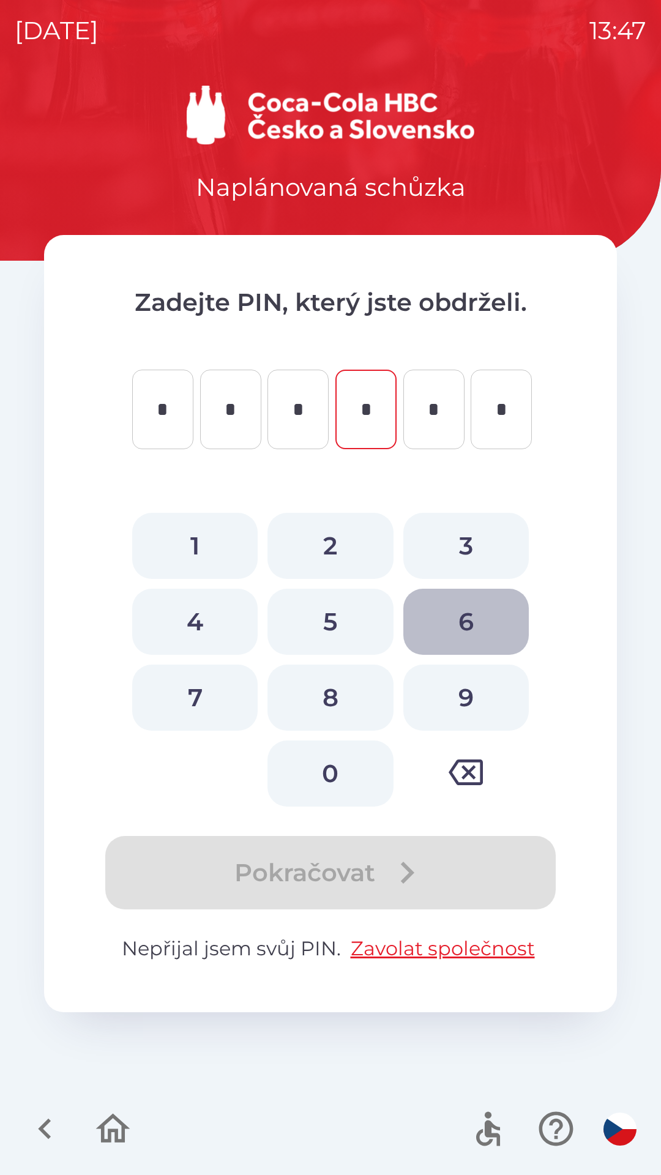
click at [470, 625] on button "6" at bounding box center [466, 622] width 126 height 66
type input "*"
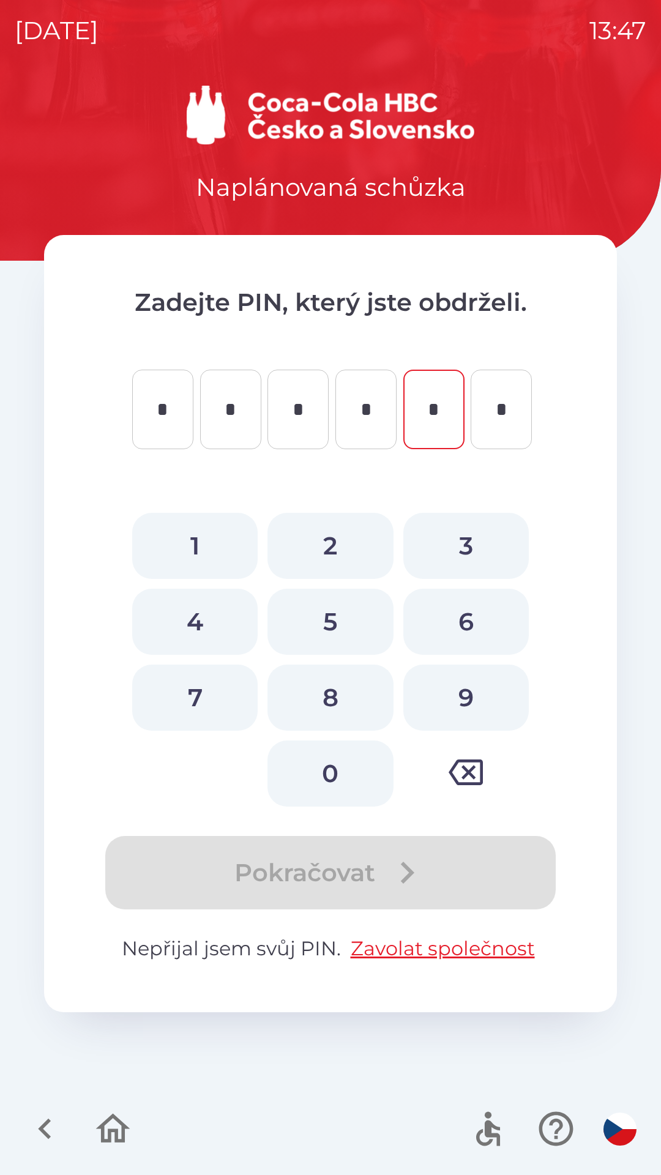
click at [471, 699] on button "9" at bounding box center [466, 698] width 126 height 66
type input "*"
click at [456, 549] on button "3" at bounding box center [466, 546] width 126 height 66
type input "*"
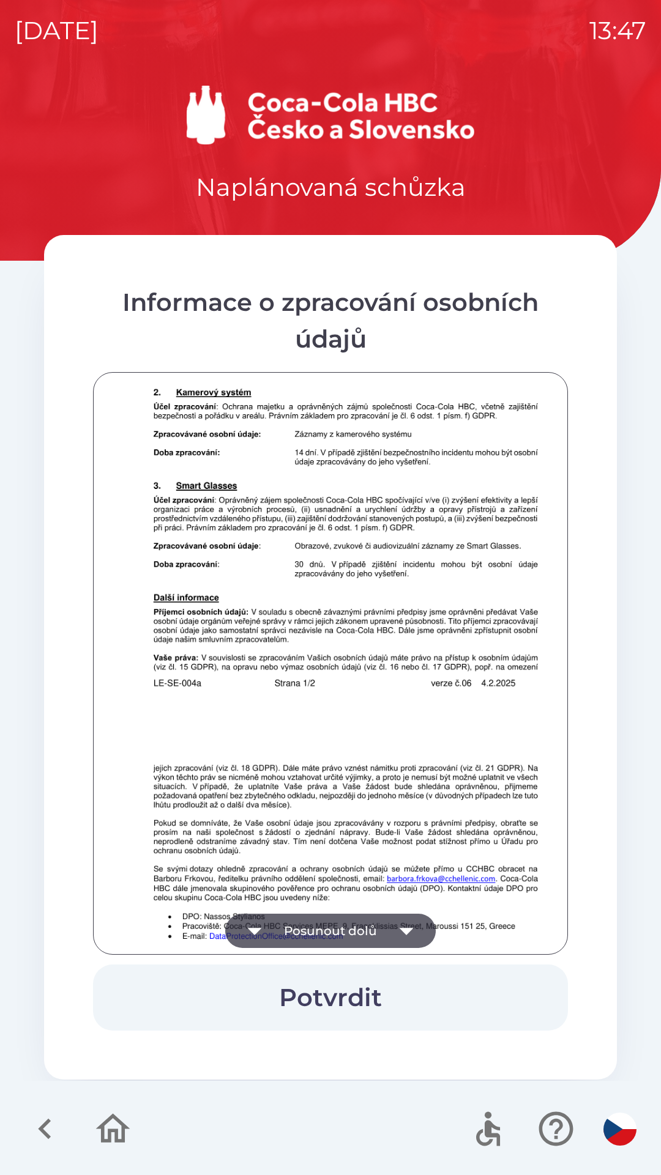
click at [369, 924] on button "Posunout dolů" at bounding box center [330, 931] width 211 height 34
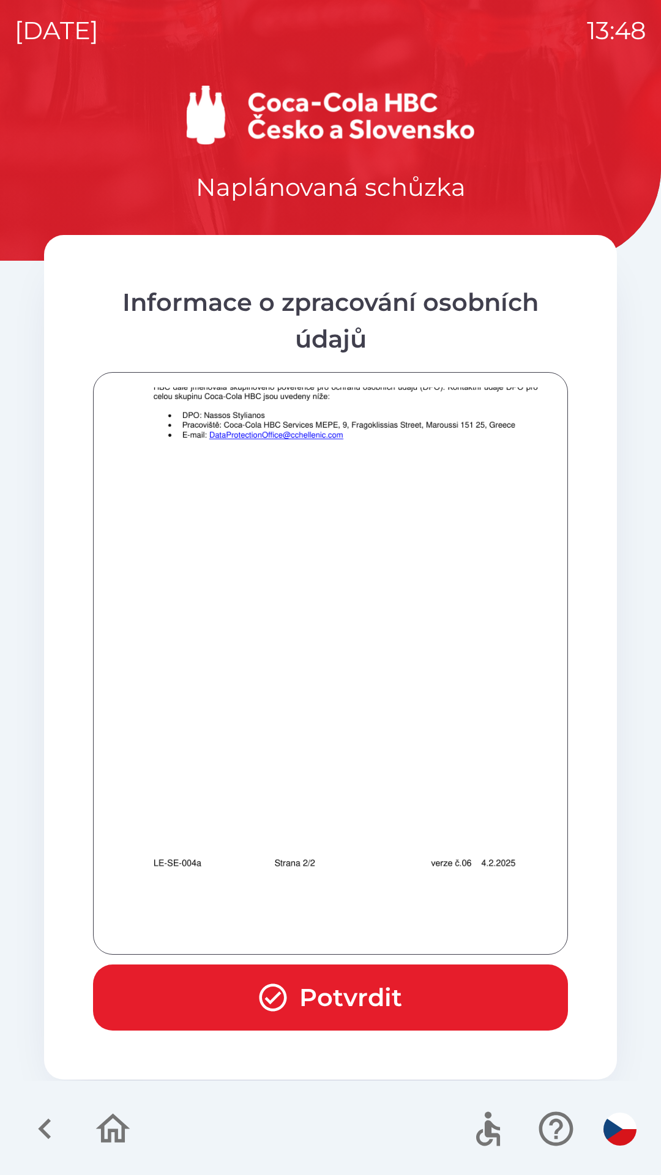
click at [369, 1003] on button "Potvrdit" at bounding box center [330, 998] width 475 height 66
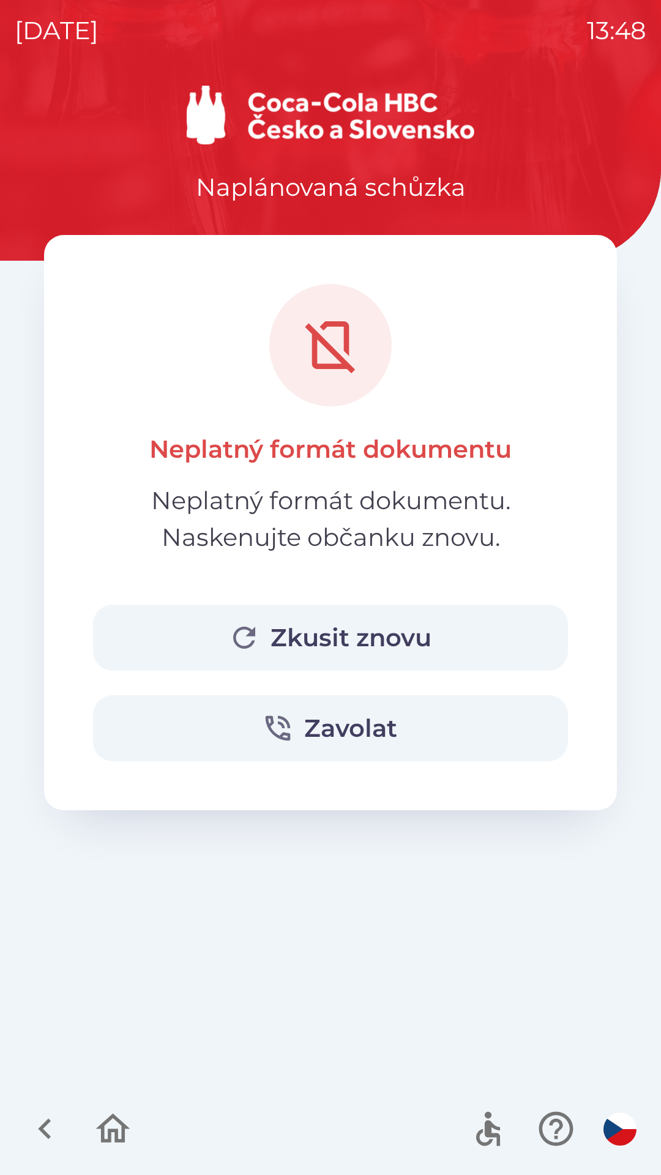
click at [359, 645] on button "Zkusit znovu" at bounding box center [330, 638] width 475 height 66
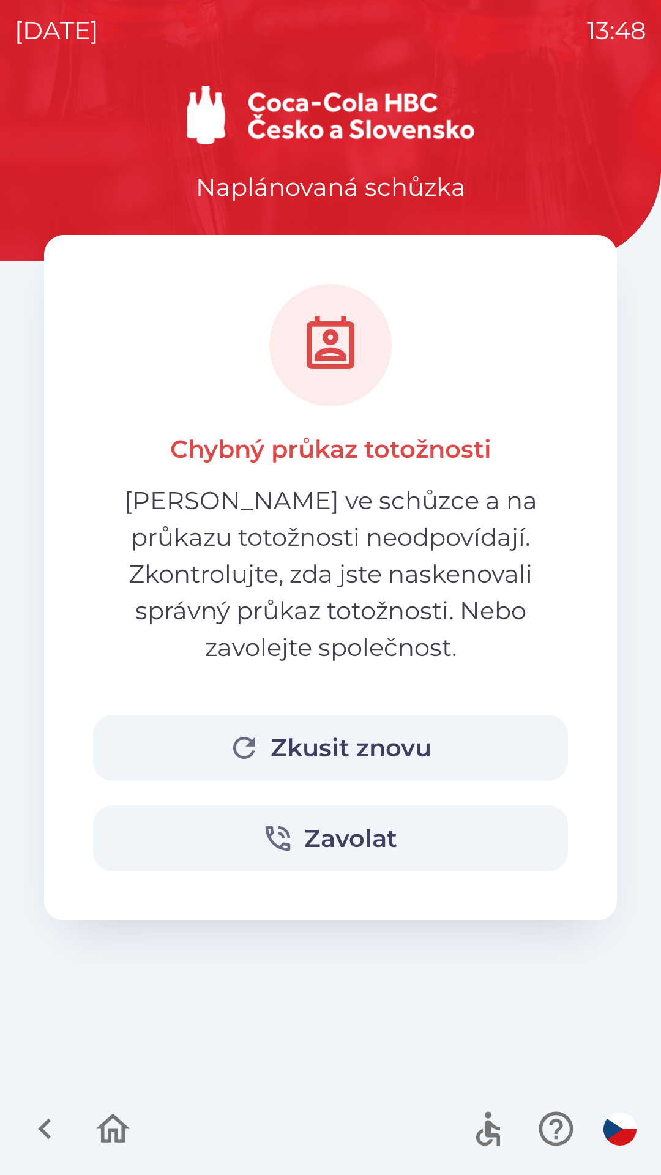
click at [398, 806] on button "Zavolat" at bounding box center [330, 839] width 475 height 66
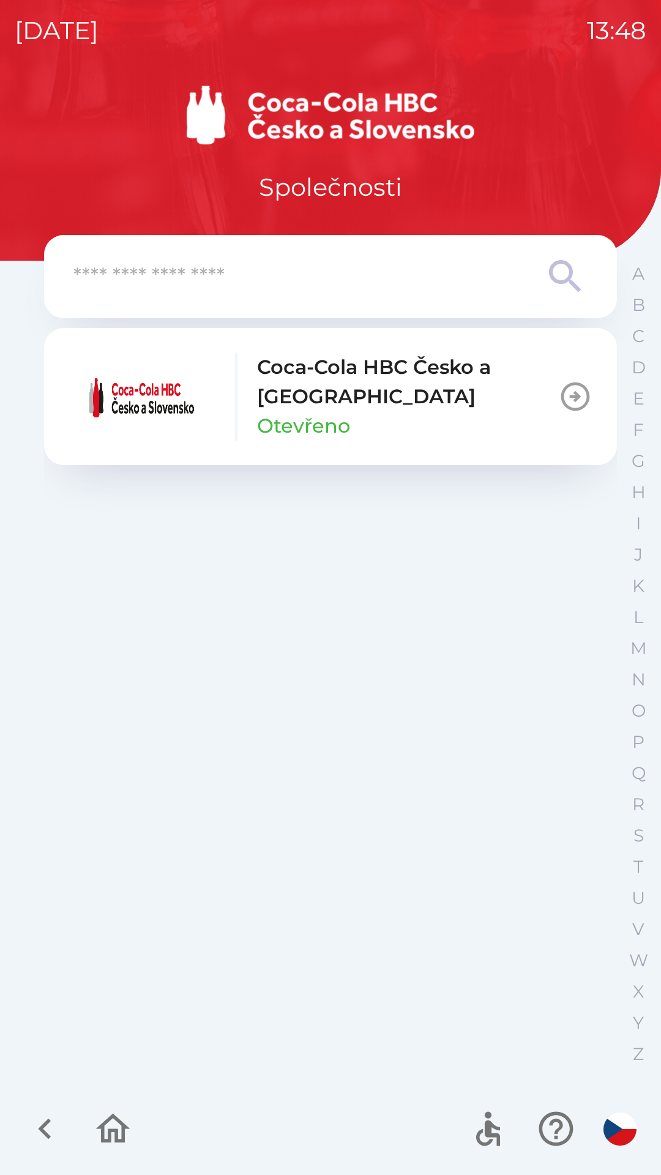
click at [568, 394] on icon "button" at bounding box center [575, 397] width 34 height 34
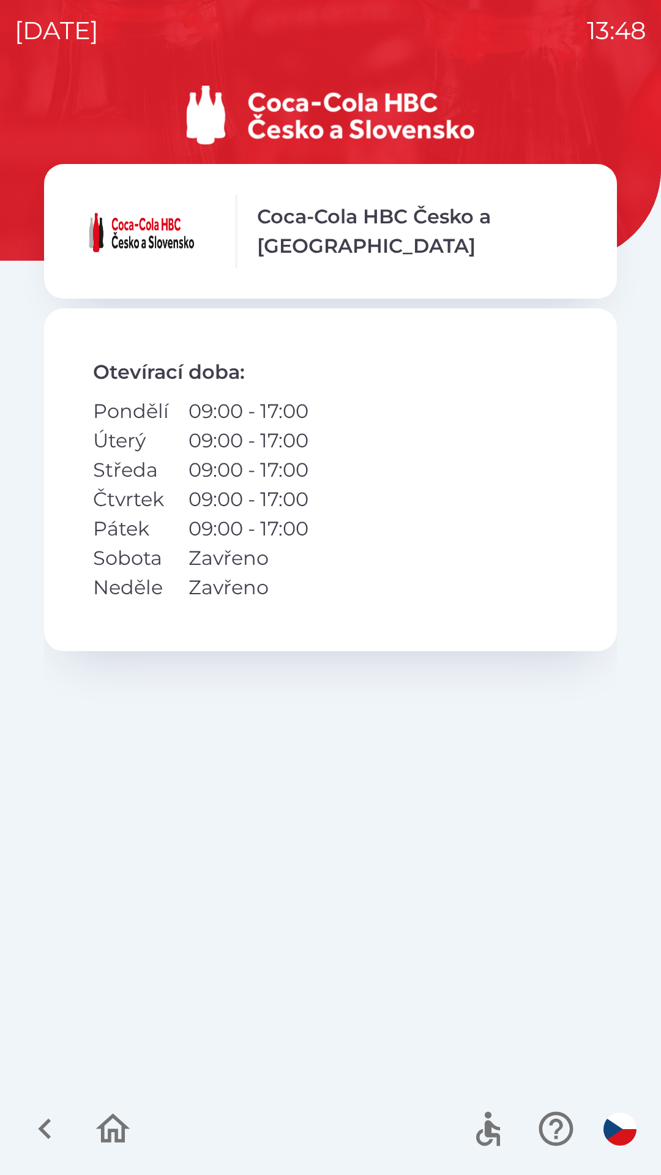
click at [369, 783] on div "Otevírací doba : Pondělí 09:00 - 17:00 Úterý 09:00 - 17:00 Středa 09:00 - 17:00…" at bounding box center [330, 693] width 573 height 768
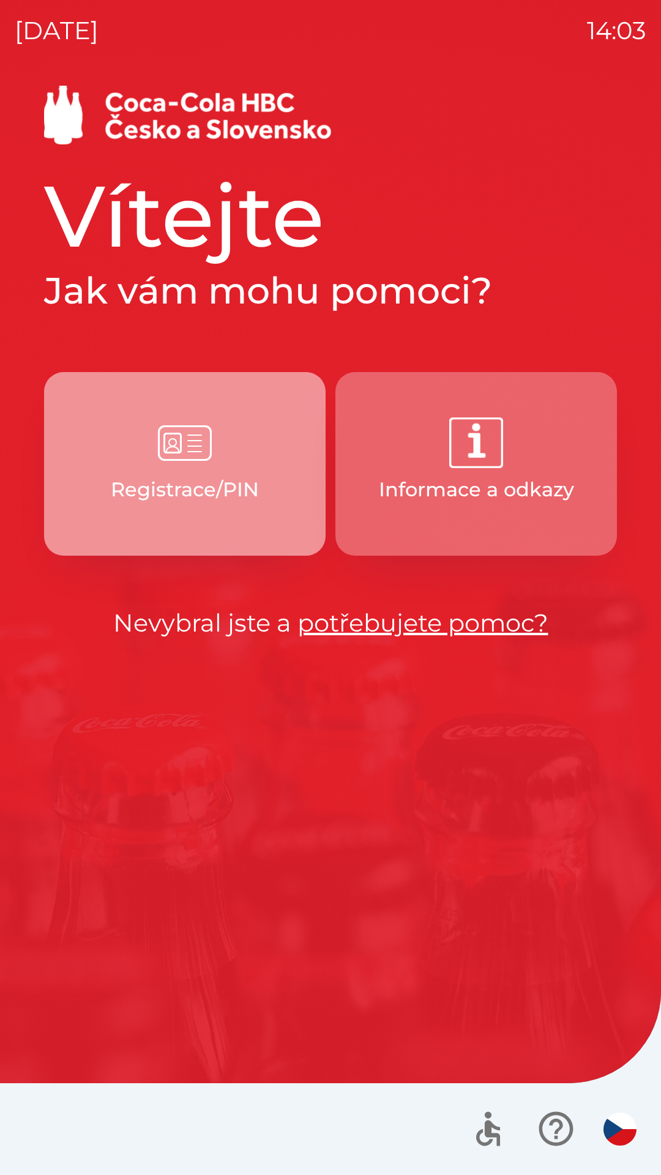
click at [197, 484] on p "Registrace/PIN" at bounding box center [185, 489] width 148 height 29
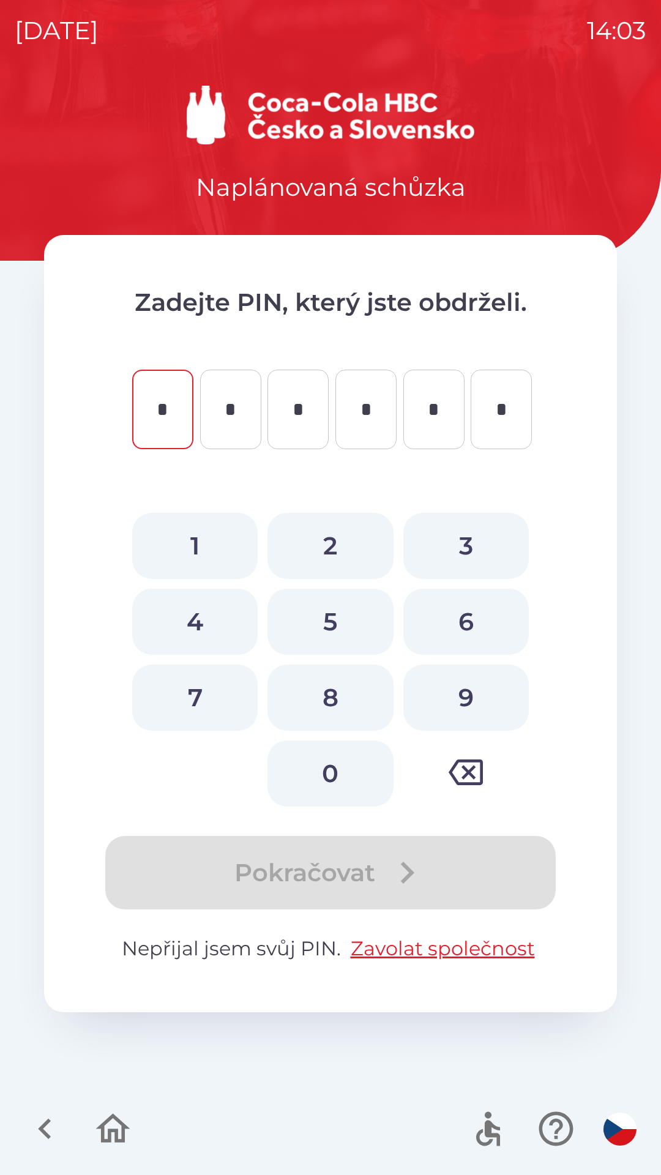
click at [334, 783] on button "0" at bounding box center [331, 774] width 126 height 66
type input "*"
click at [211, 629] on button "4" at bounding box center [195, 622] width 126 height 66
type input "*"
click at [444, 634] on button "6" at bounding box center [466, 622] width 126 height 66
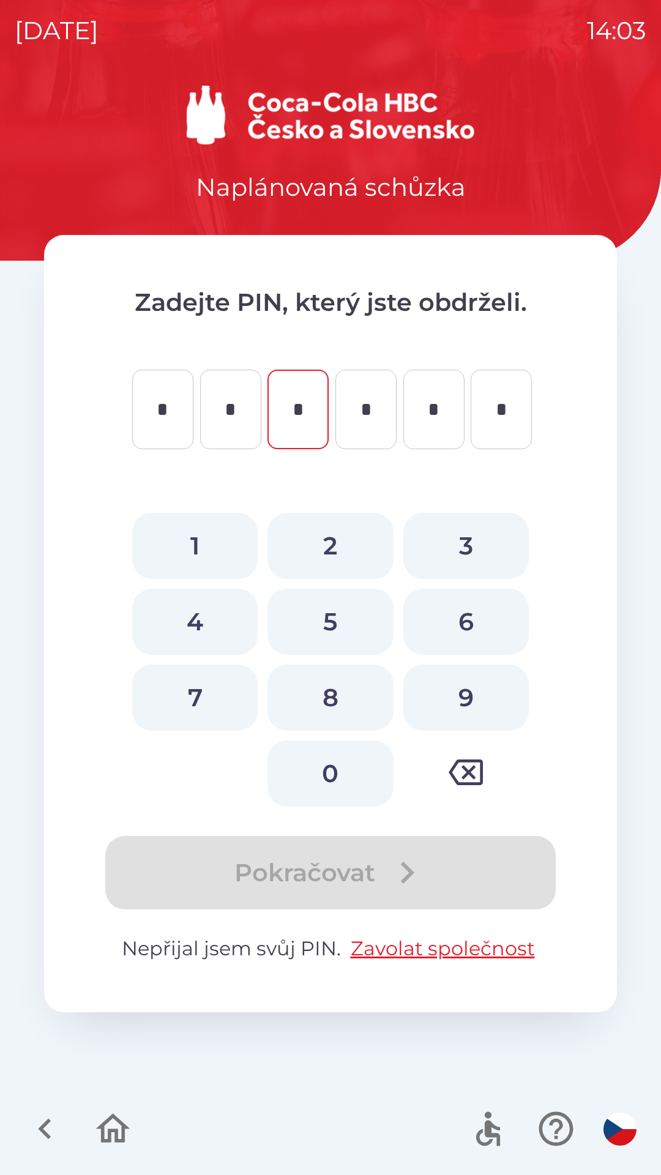
type input "*"
click at [211, 624] on button "4" at bounding box center [195, 622] width 126 height 66
type input "*"
click at [313, 621] on button "5" at bounding box center [331, 622] width 126 height 66
type input "*"
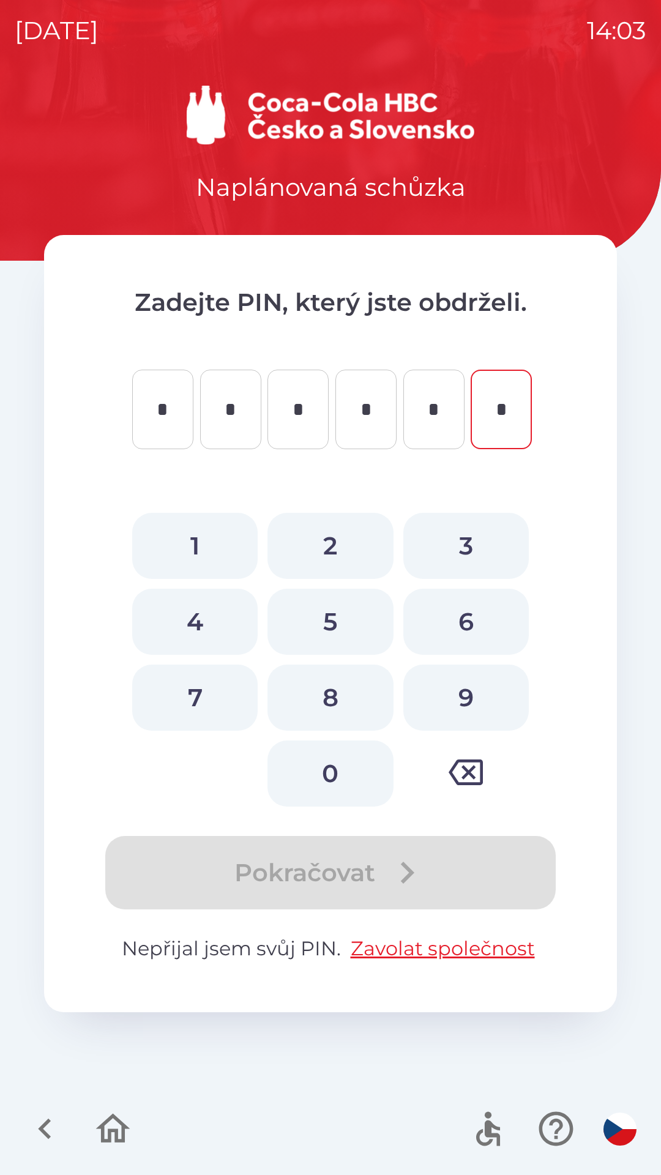
click at [444, 628] on button "6" at bounding box center [466, 622] width 126 height 66
type input "*"
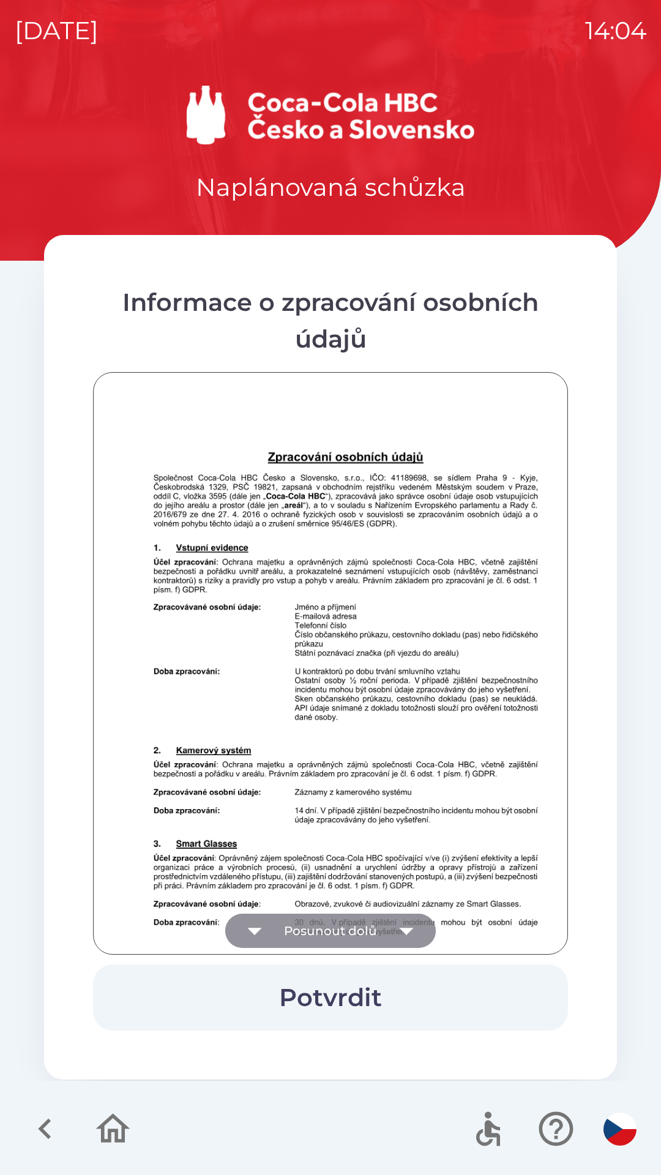
click at [370, 934] on button "Posunout dolů" at bounding box center [330, 931] width 211 height 34
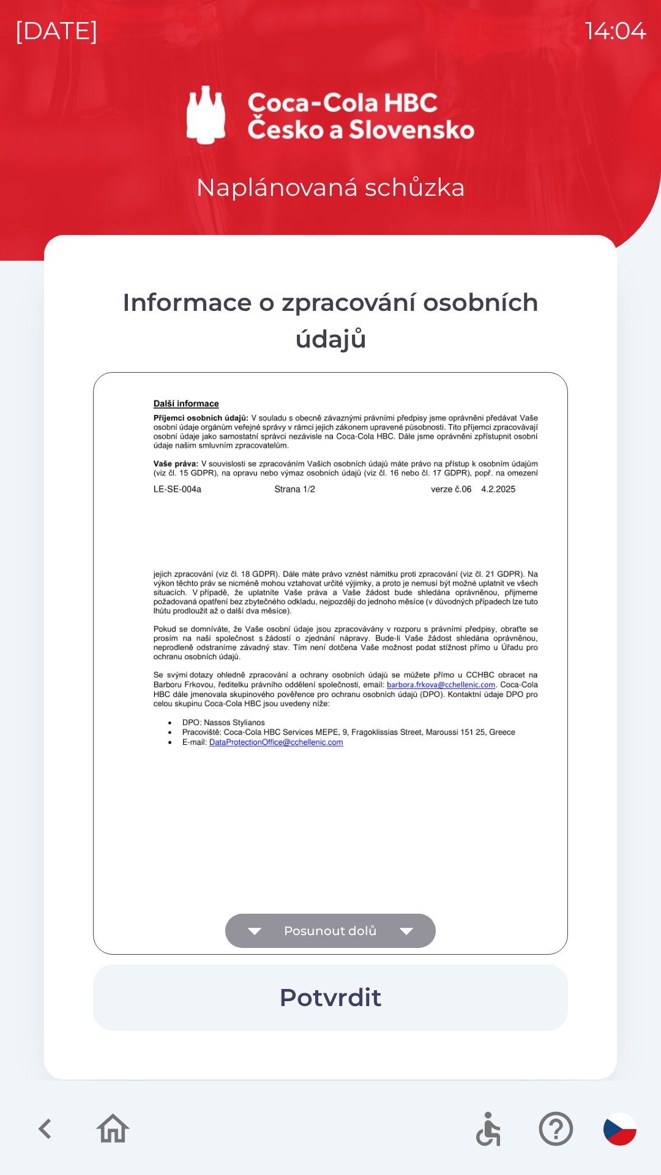
click at [370, 926] on button "Posunout dolů" at bounding box center [330, 931] width 211 height 34
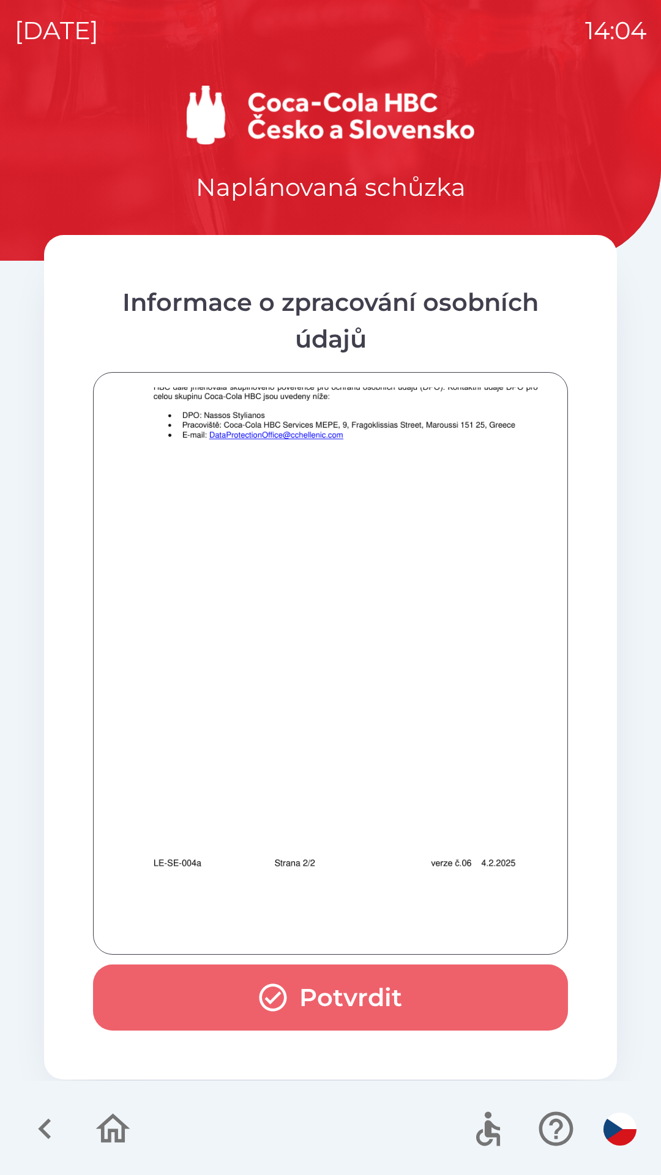
click at [358, 990] on button "Potvrdit" at bounding box center [330, 998] width 475 height 66
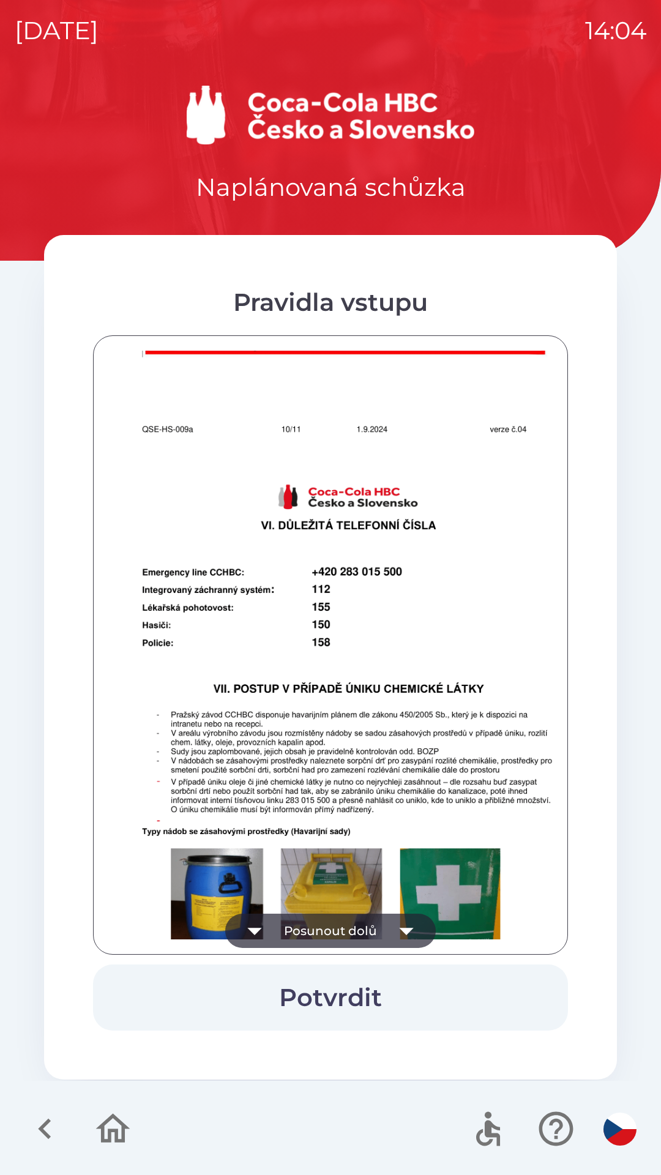
scroll to position [7580, 0]
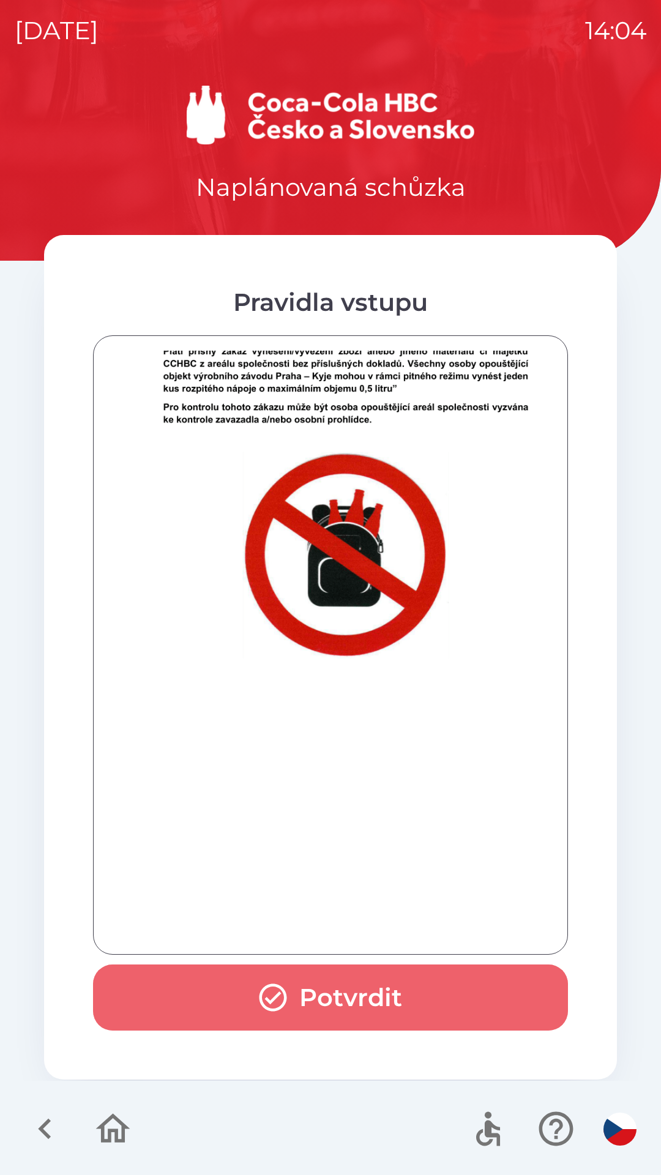
click at [399, 976] on button "Potvrdit" at bounding box center [330, 998] width 475 height 66
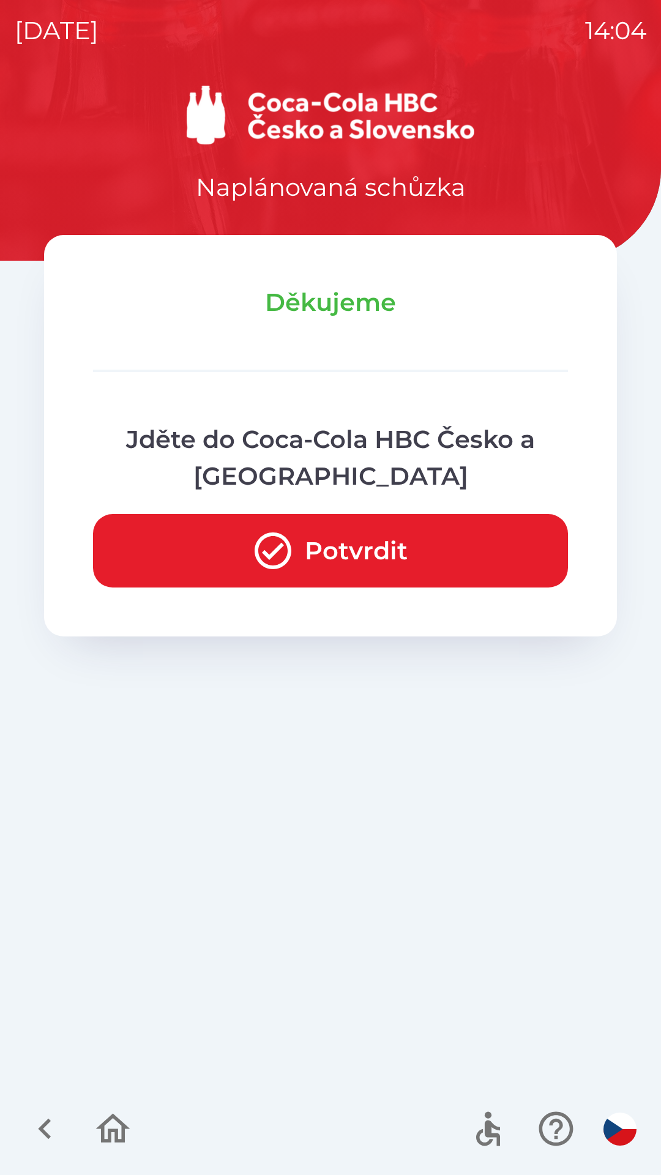
click at [272, 544] on icon "button" at bounding box center [273, 551] width 44 height 44
